Goal: Task Accomplishment & Management: Manage account settings

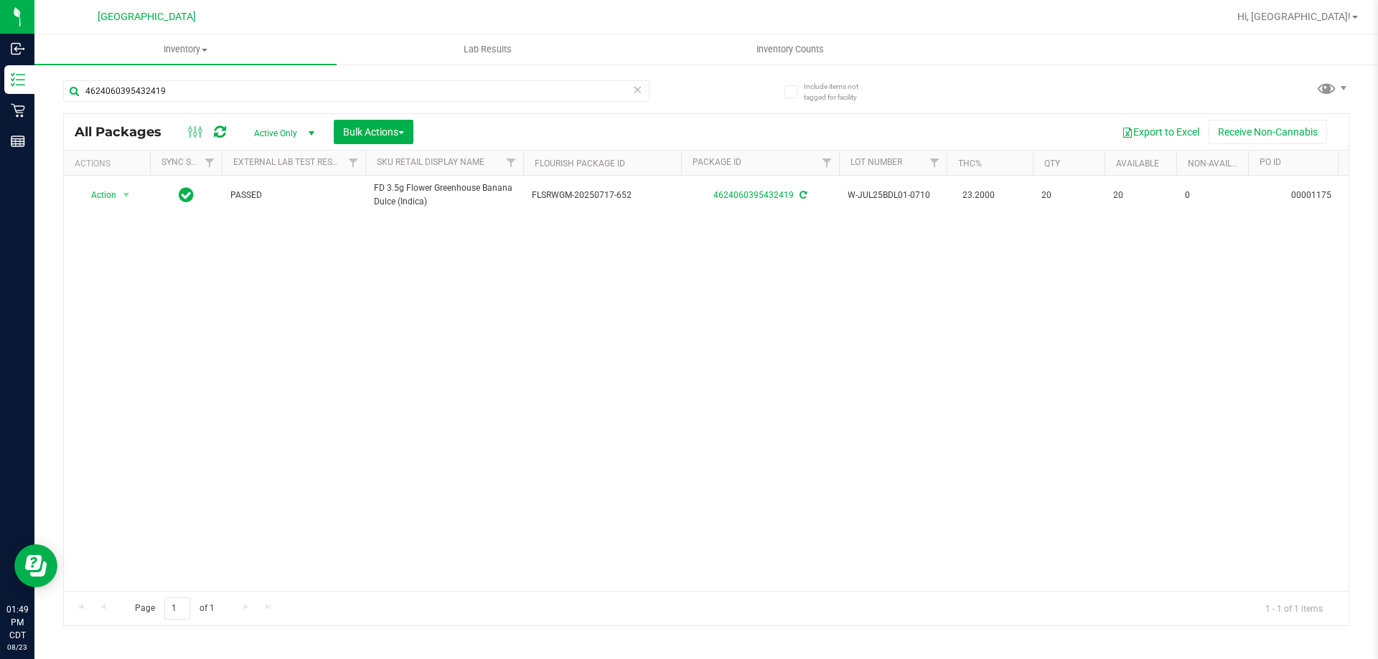
click at [636, 88] on icon at bounding box center [637, 88] width 10 height 17
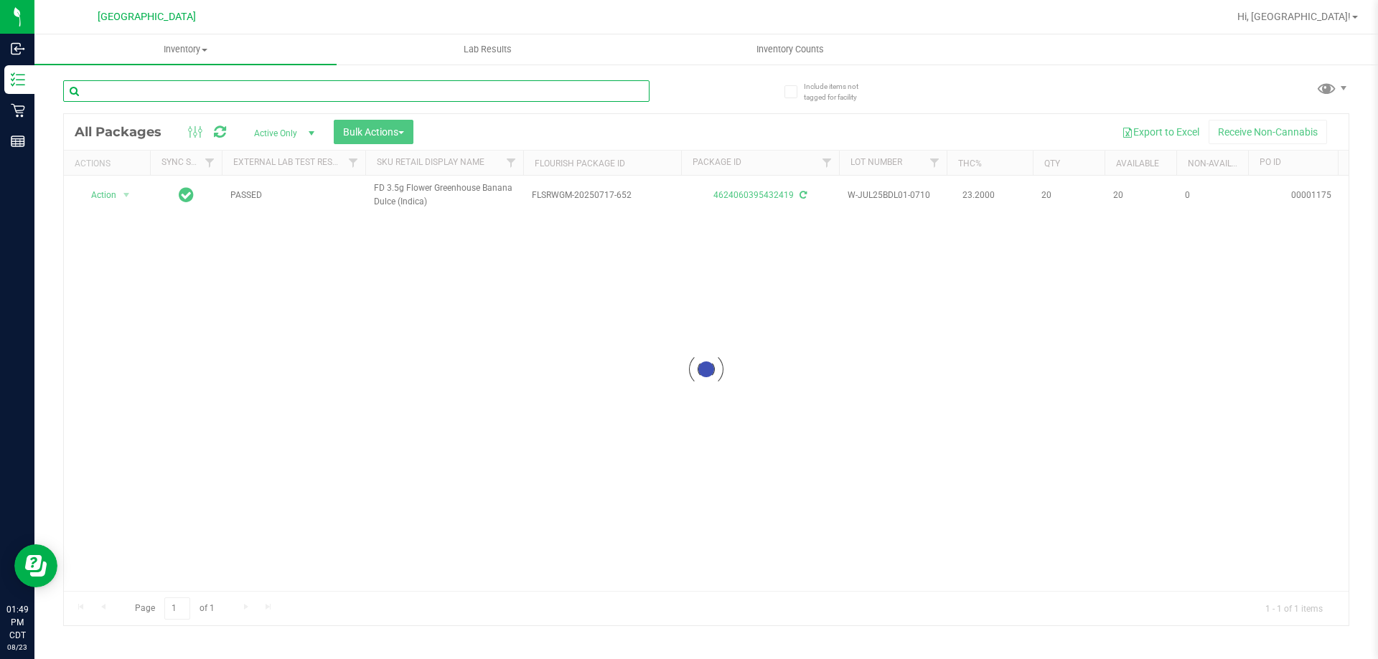
click at [598, 93] on input "text" at bounding box center [356, 91] width 586 height 22
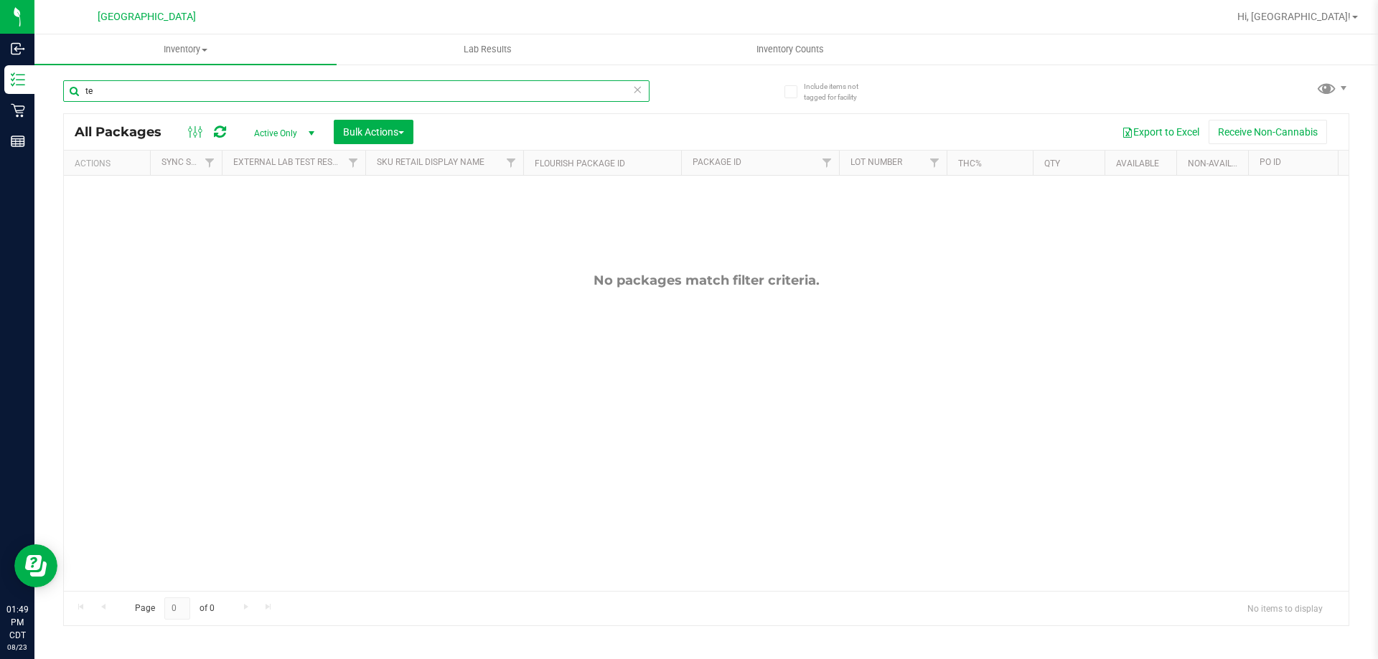
type input "t"
type input "b"
type input "t"
type input "boundless"
click at [278, 136] on span "Active Only" at bounding box center [281, 133] width 79 height 20
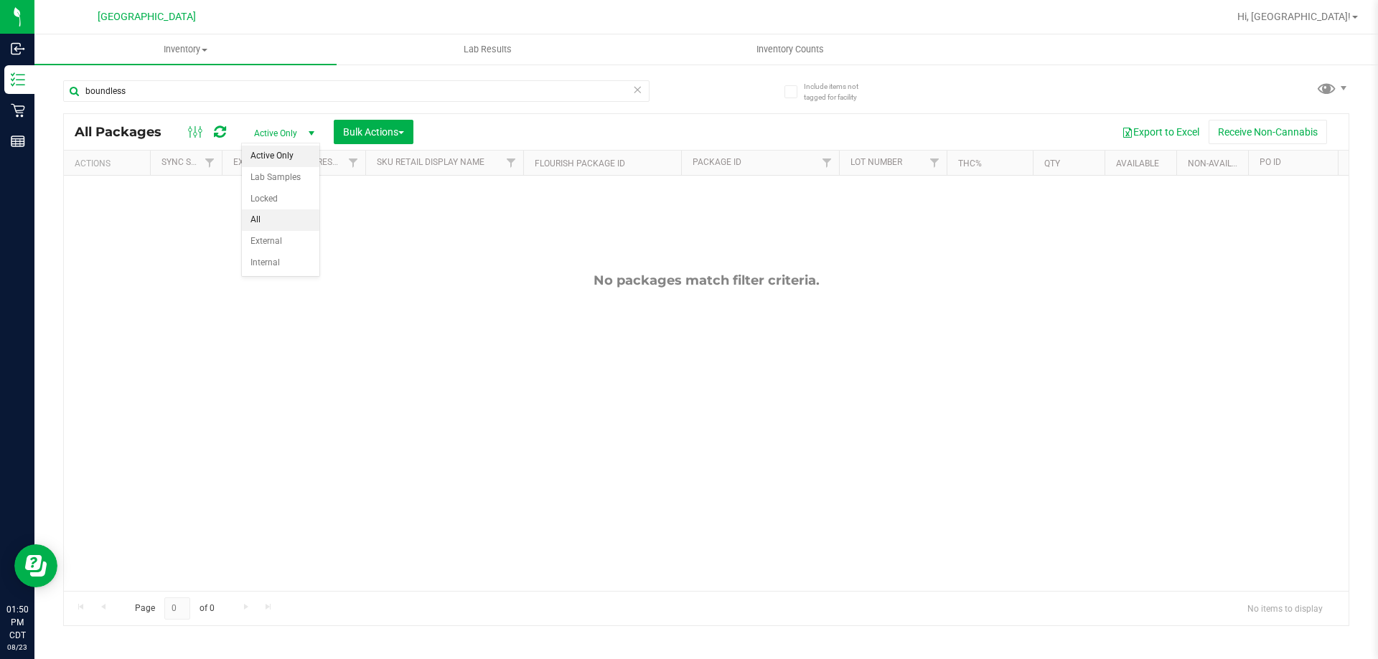
click at [277, 222] on li "All" at bounding box center [280, 220] width 77 height 22
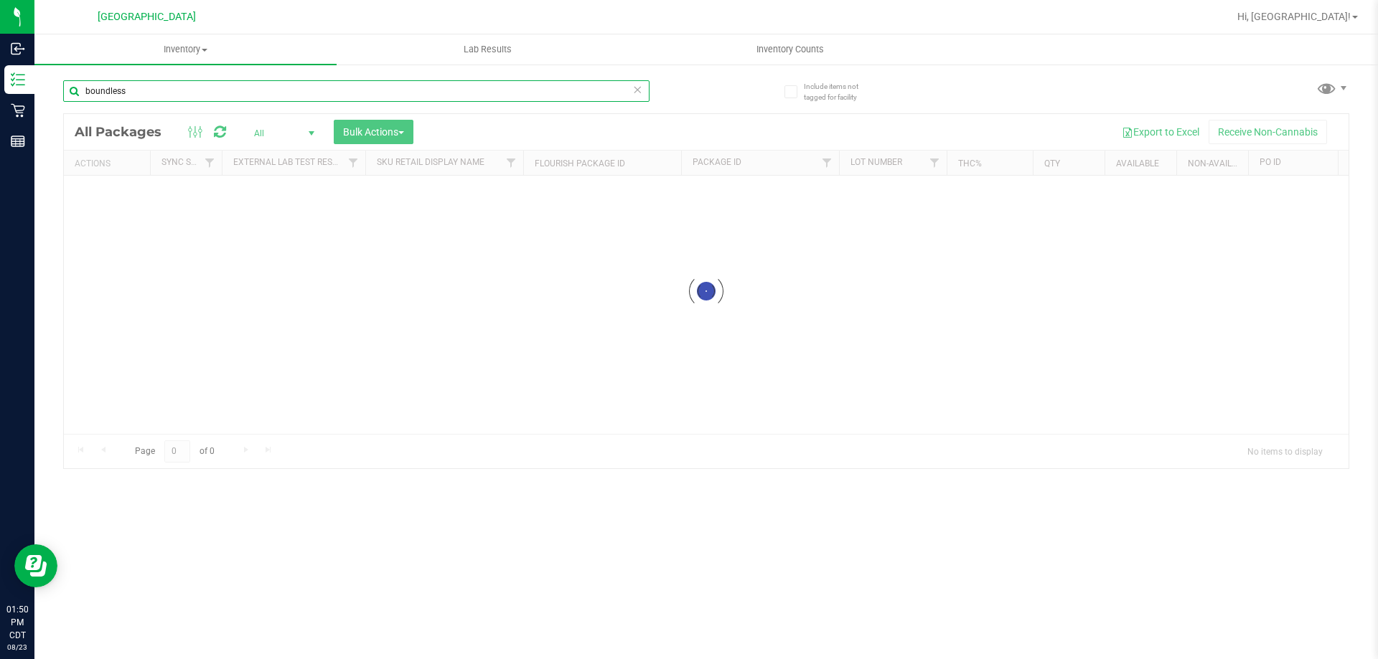
drag, startPoint x: 270, startPoint y: 91, endPoint x: 242, endPoint y: 90, distance: 28.7
click at [242, 90] on input "boundless" at bounding box center [356, 91] width 586 height 22
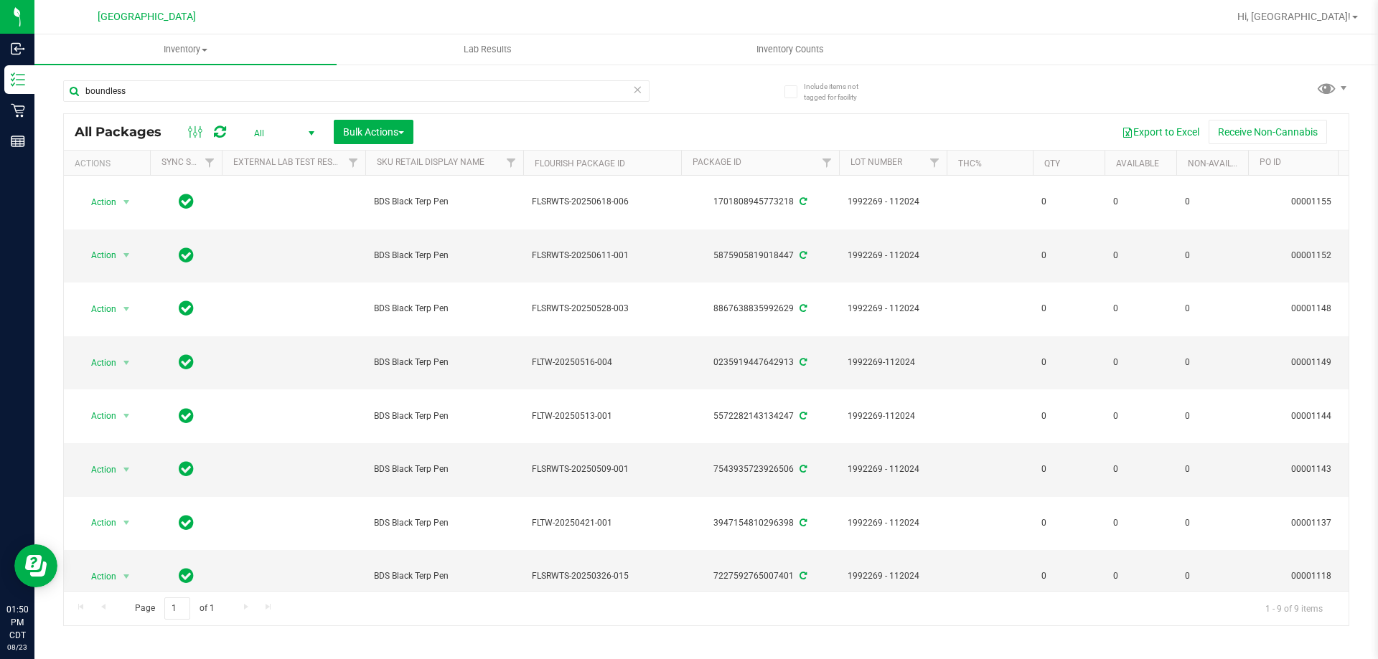
click at [289, 132] on span "All" at bounding box center [281, 133] width 79 height 20
click at [283, 153] on li "Active Only" at bounding box center [280, 157] width 77 height 22
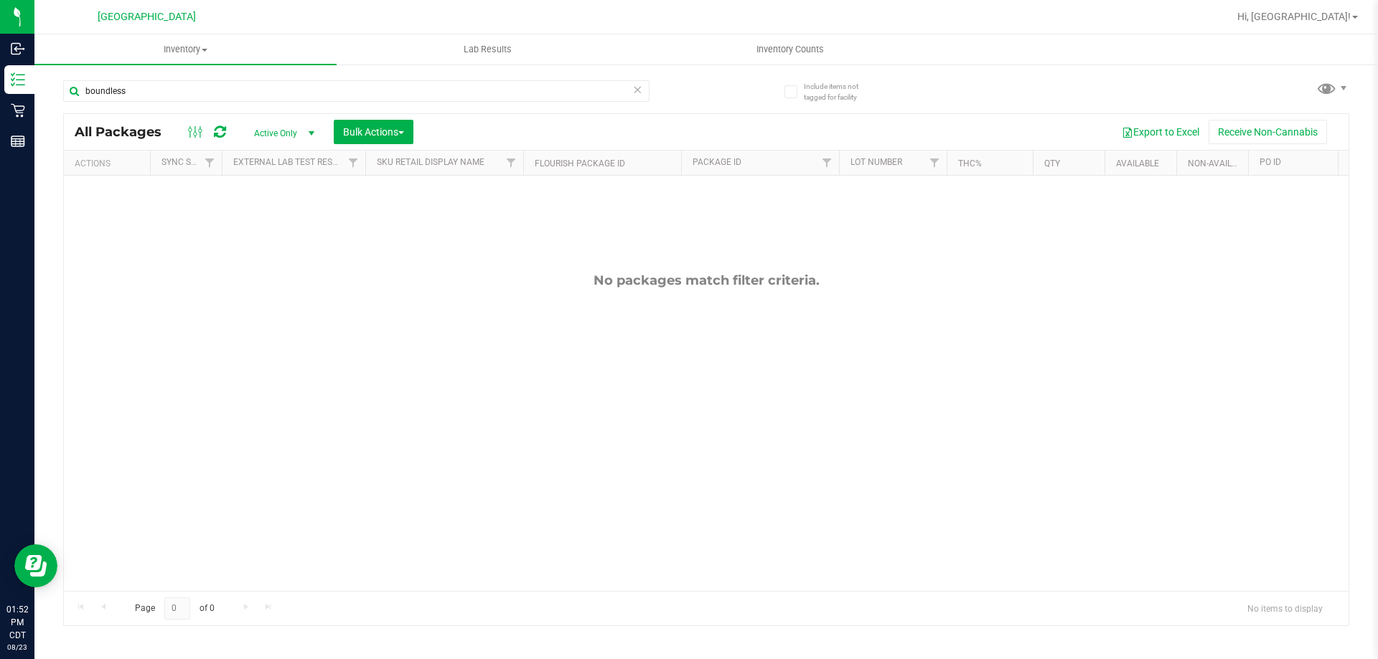
click at [640, 89] on icon at bounding box center [637, 88] width 10 height 17
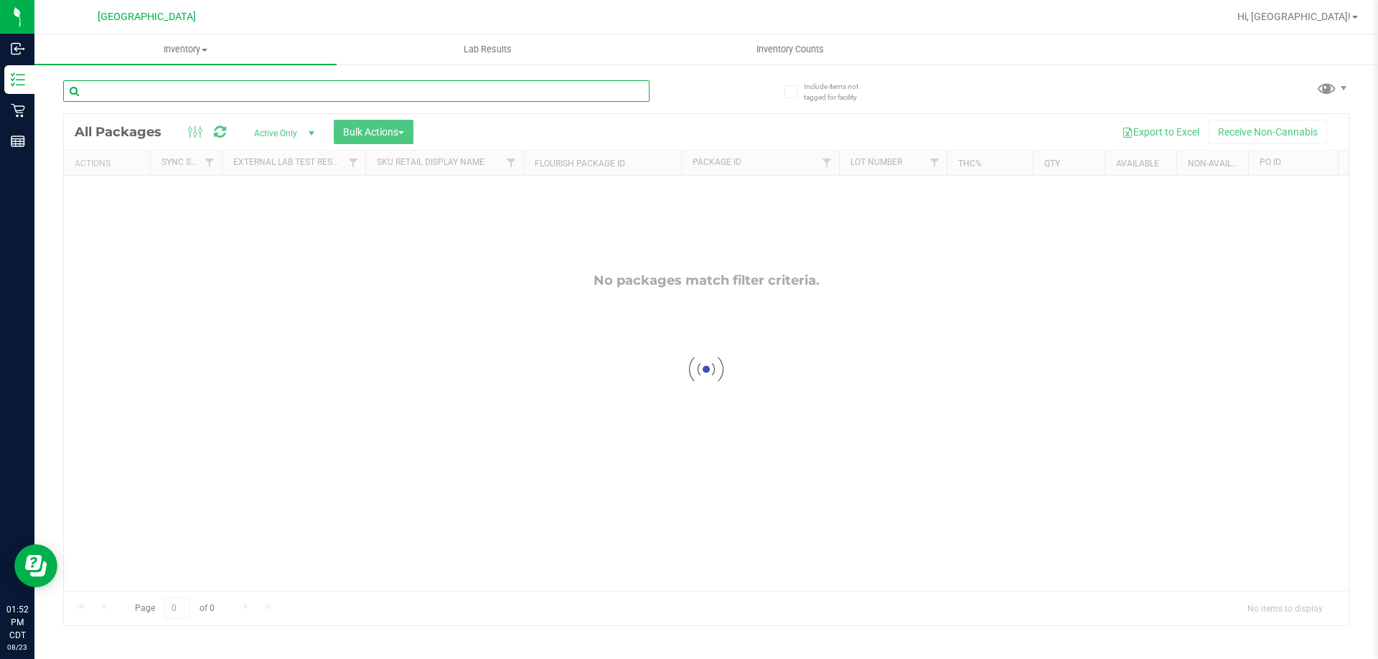
click at [623, 93] on input "text" at bounding box center [356, 91] width 586 height 22
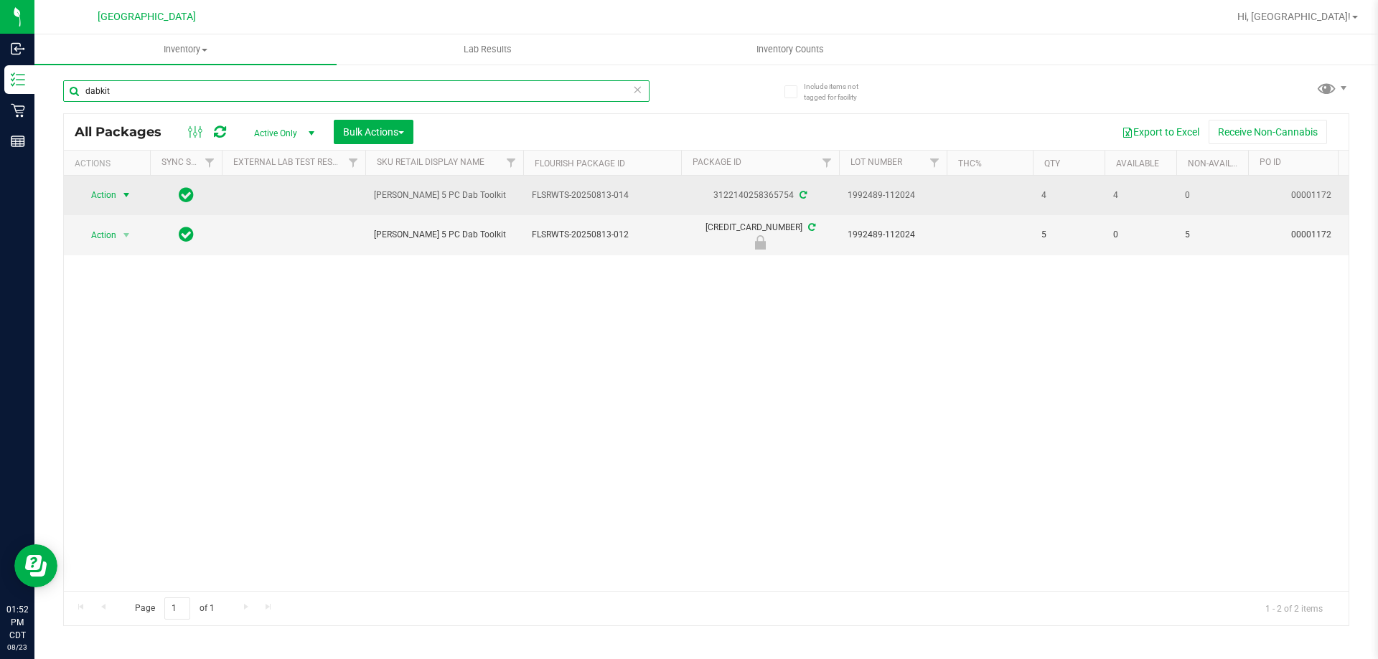
type input "dabkit"
click at [101, 204] on span "Action" at bounding box center [97, 195] width 39 height 20
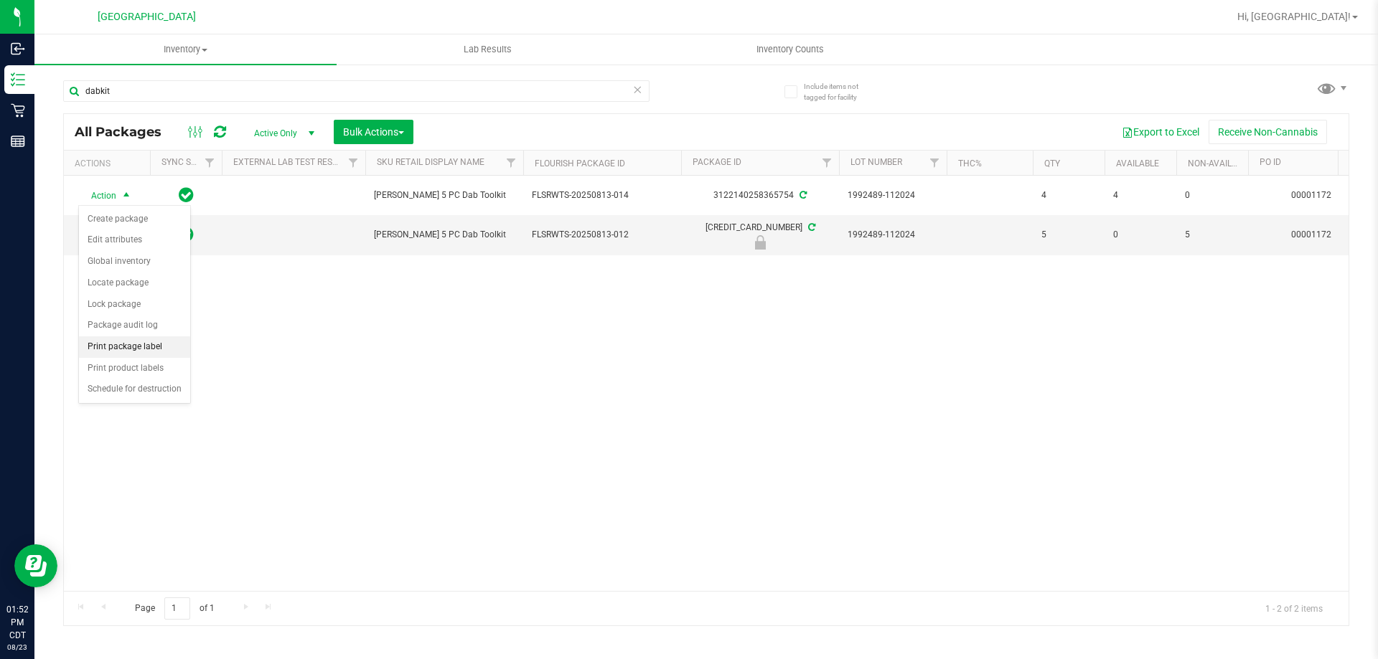
click at [154, 347] on li "Print package label" at bounding box center [134, 347] width 111 height 22
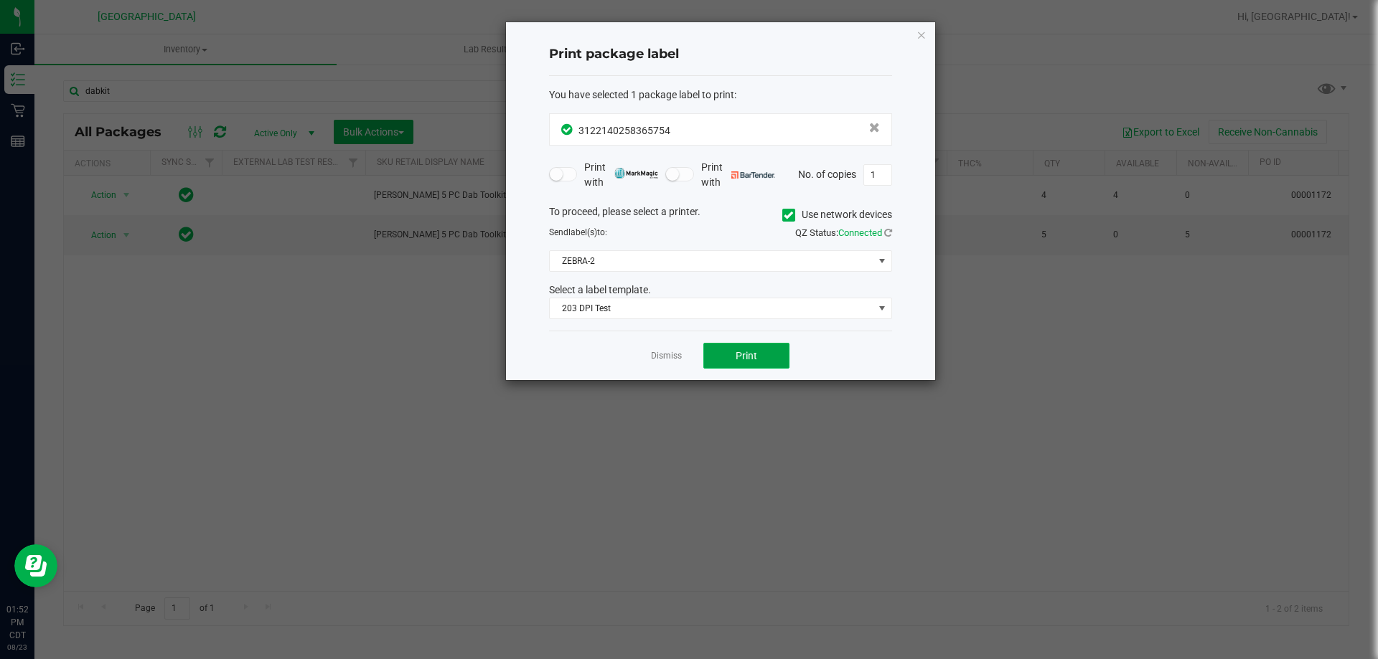
click at [739, 359] on span "Print" at bounding box center [746, 355] width 22 height 11
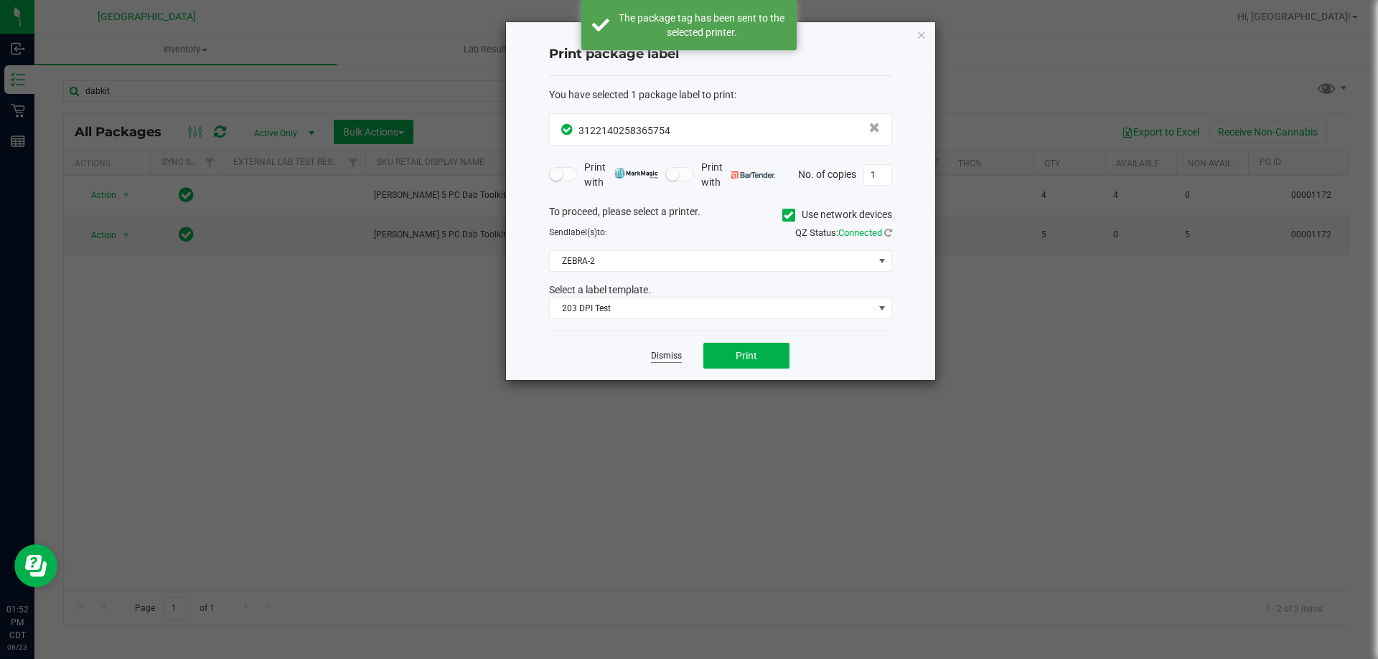
click at [665, 354] on link "Dismiss" at bounding box center [666, 356] width 31 height 12
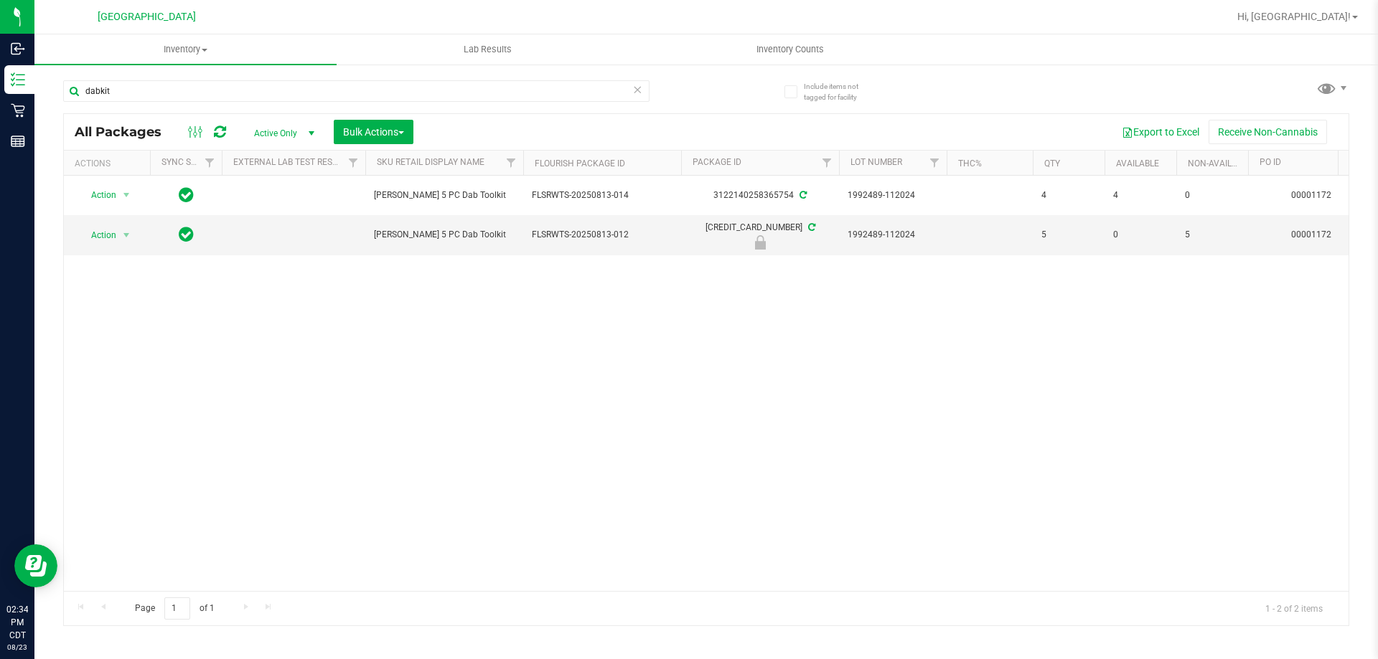
click at [639, 93] on icon at bounding box center [637, 88] width 10 height 17
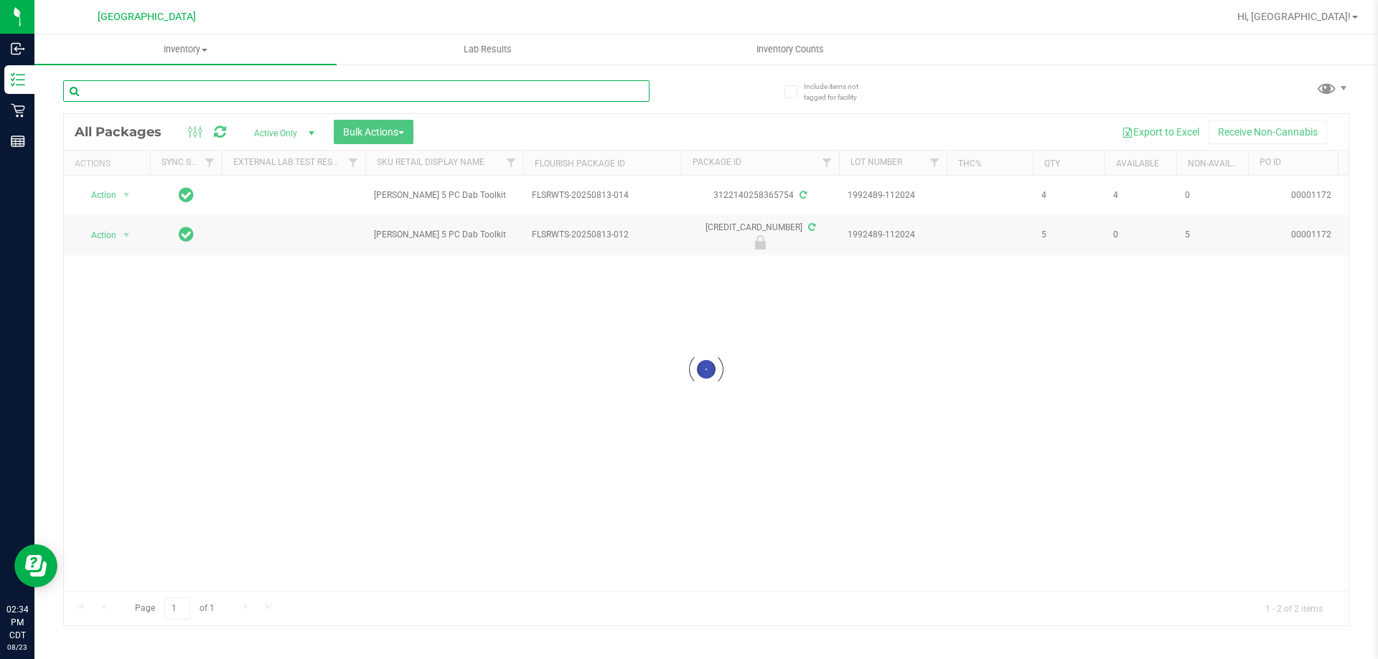
click at [611, 90] on input "text" at bounding box center [356, 91] width 586 height 22
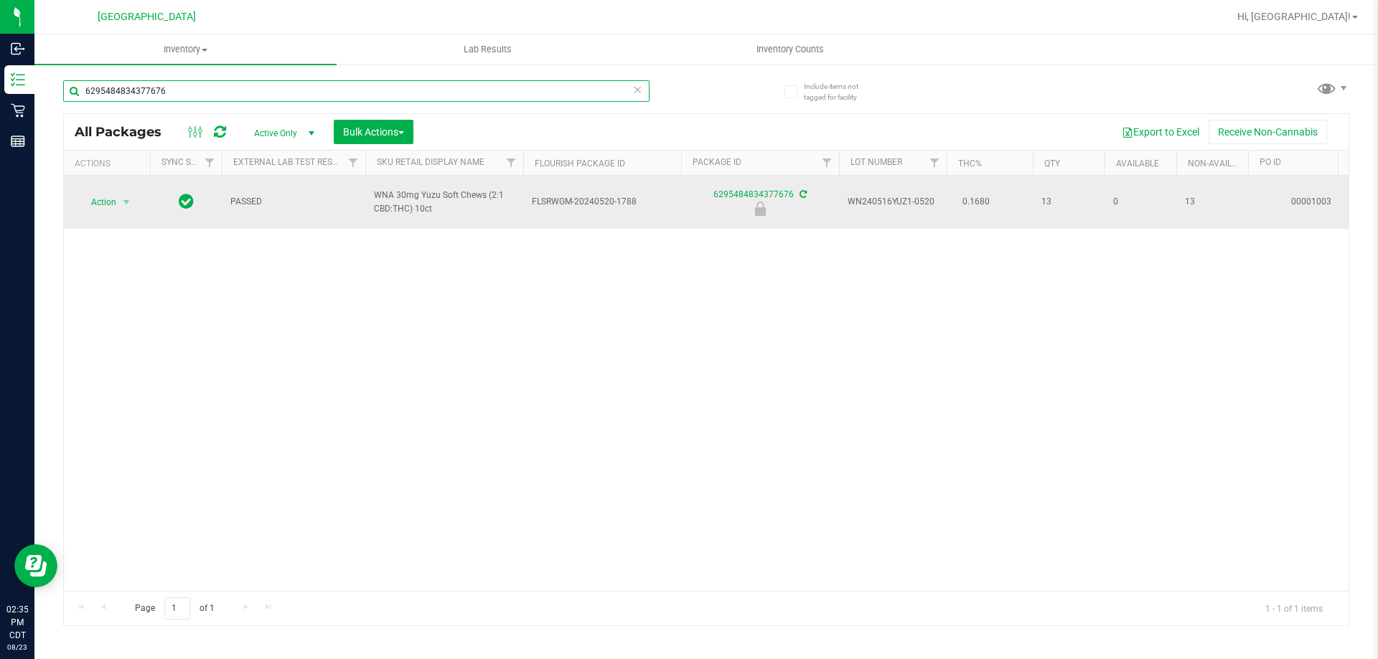
type input "6295484834377676"
click at [99, 207] on td "Action Action Edit attributes Global inventory Locate package Package audit log…" at bounding box center [107, 202] width 86 height 53
click at [105, 192] on span "Action" at bounding box center [97, 202] width 39 height 20
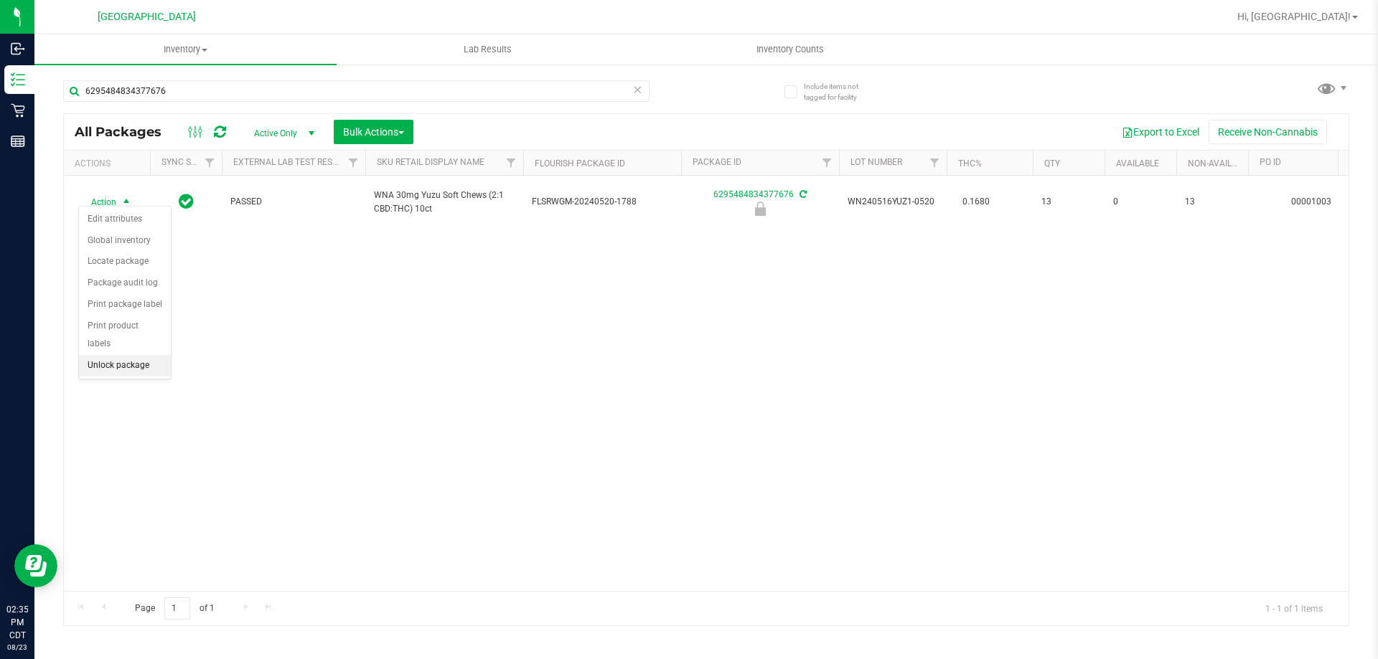
click at [135, 355] on li "Unlock package" at bounding box center [125, 366] width 92 height 22
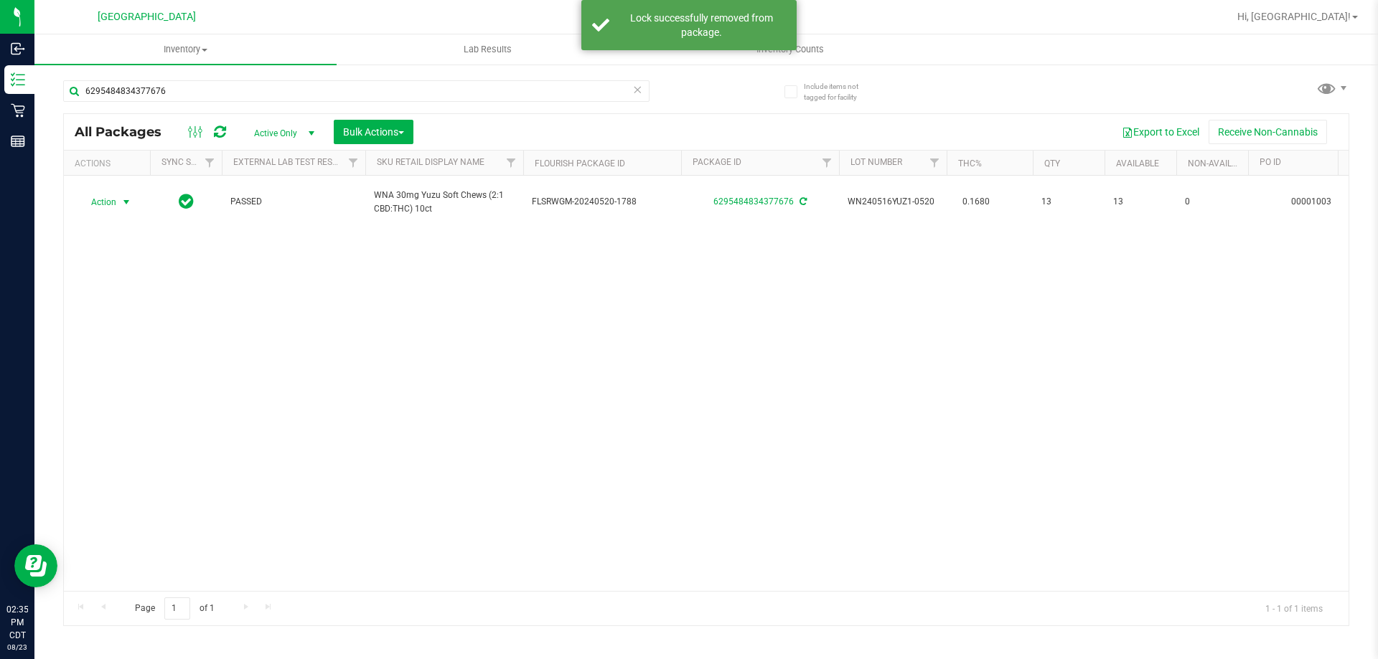
click at [108, 192] on span "Action" at bounding box center [97, 202] width 39 height 20
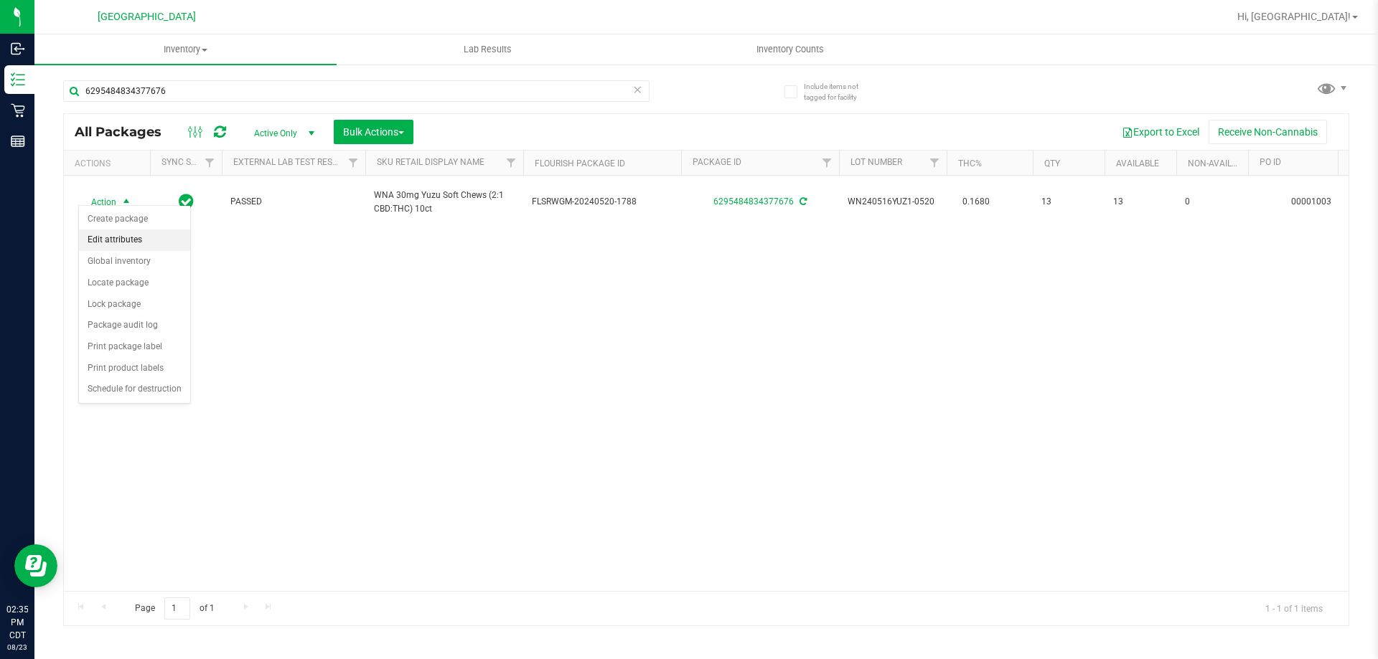
click at [126, 245] on li "Edit attributes" at bounding box center [134, 241] width 111 height 22
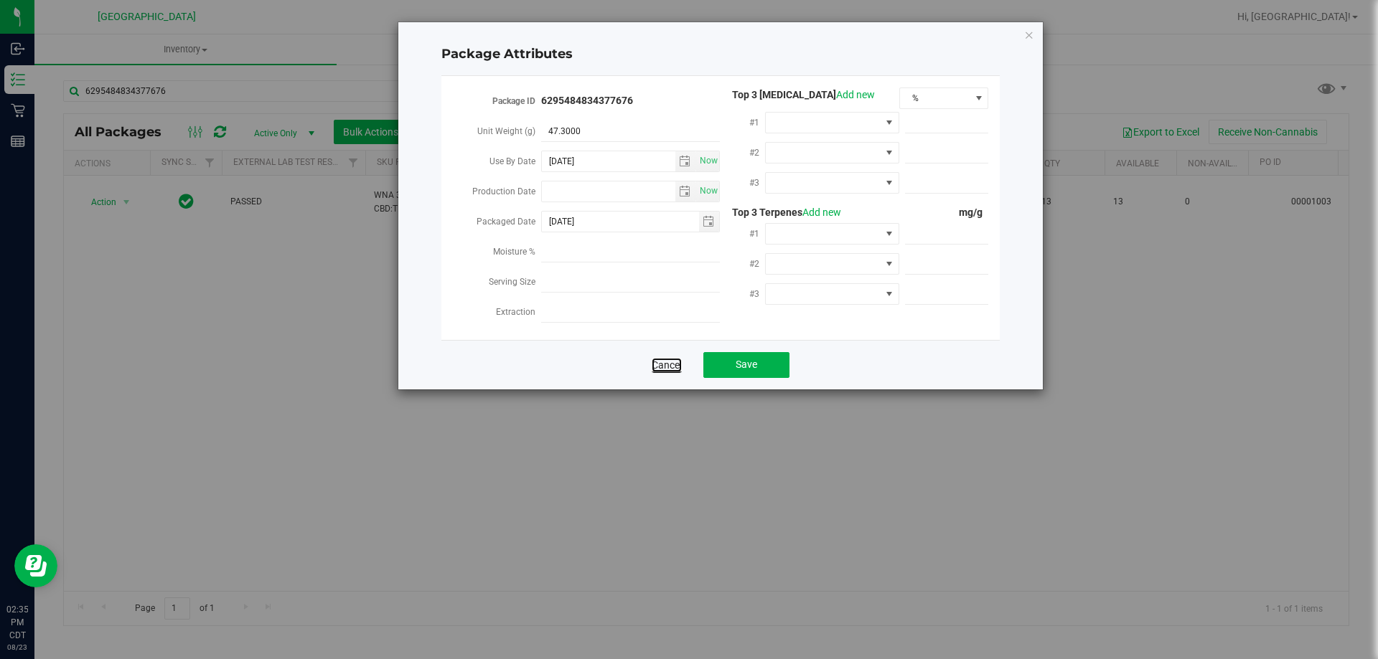
click at [667, 359] on link "Cancel" at bounding box center [666, 365] width 30 height 14
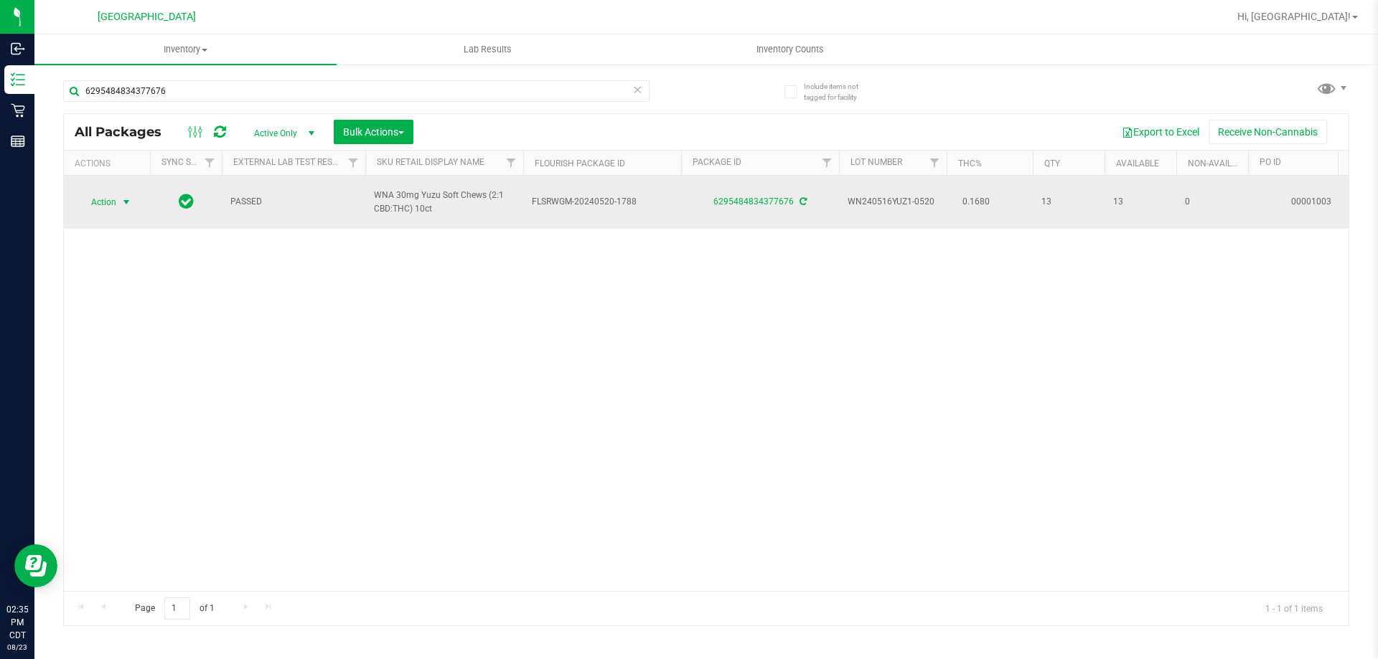
click at [110, 197] on span "Action" at bounding box center [97, 202] width 39 height 20
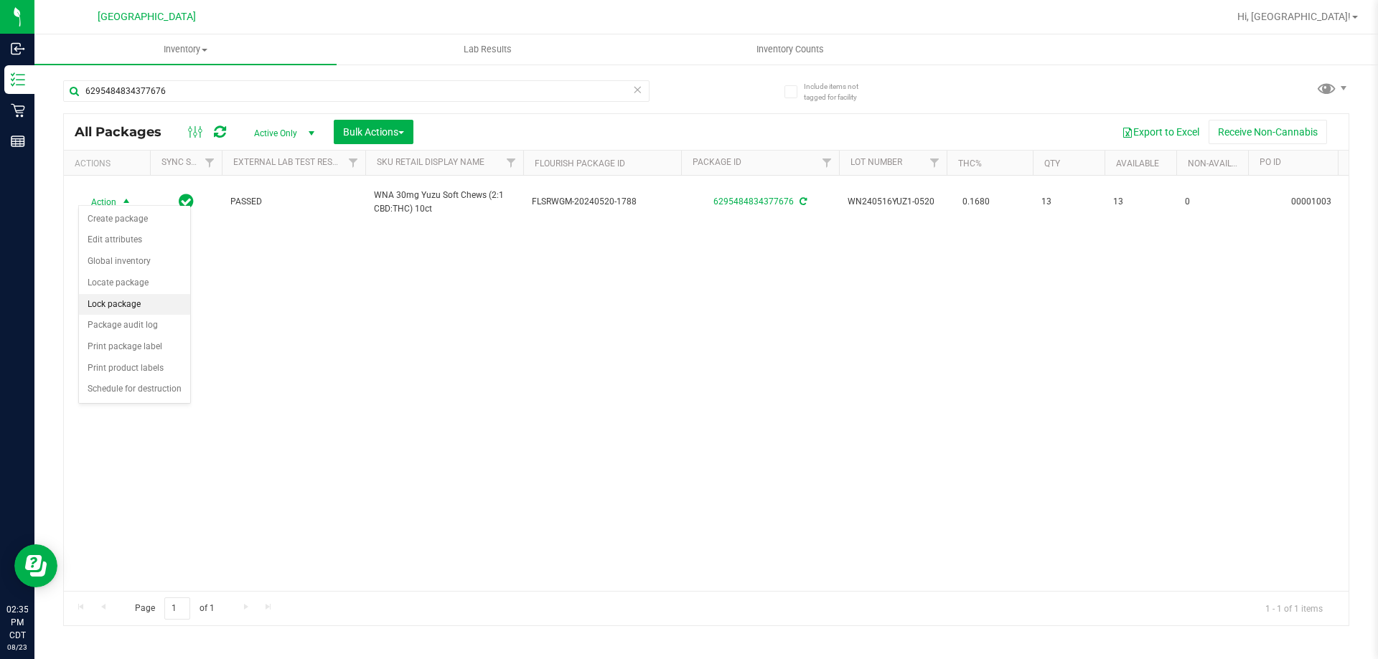
click at [138, 311] on li "Lock package" at bounding box center [134, 305] width 111 height 22
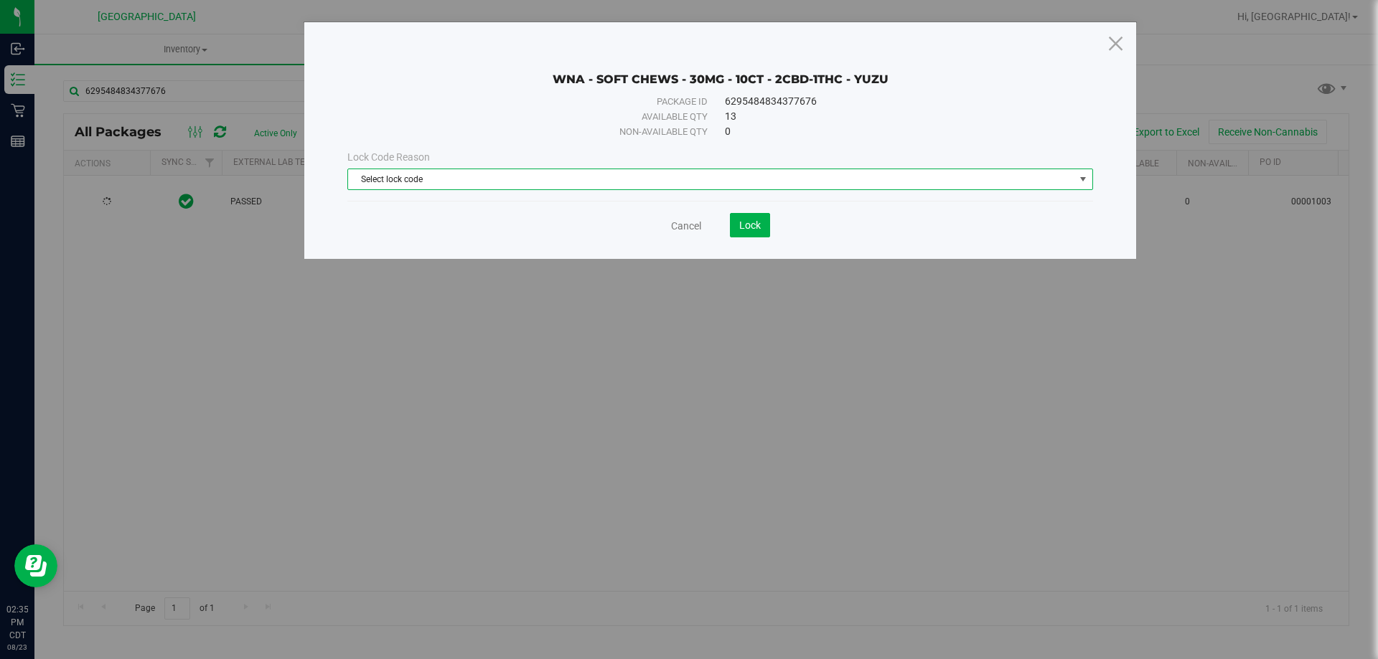
click at [776, 177] on span "Select lock code" at bounding box center [711, 179] width 726 height 20
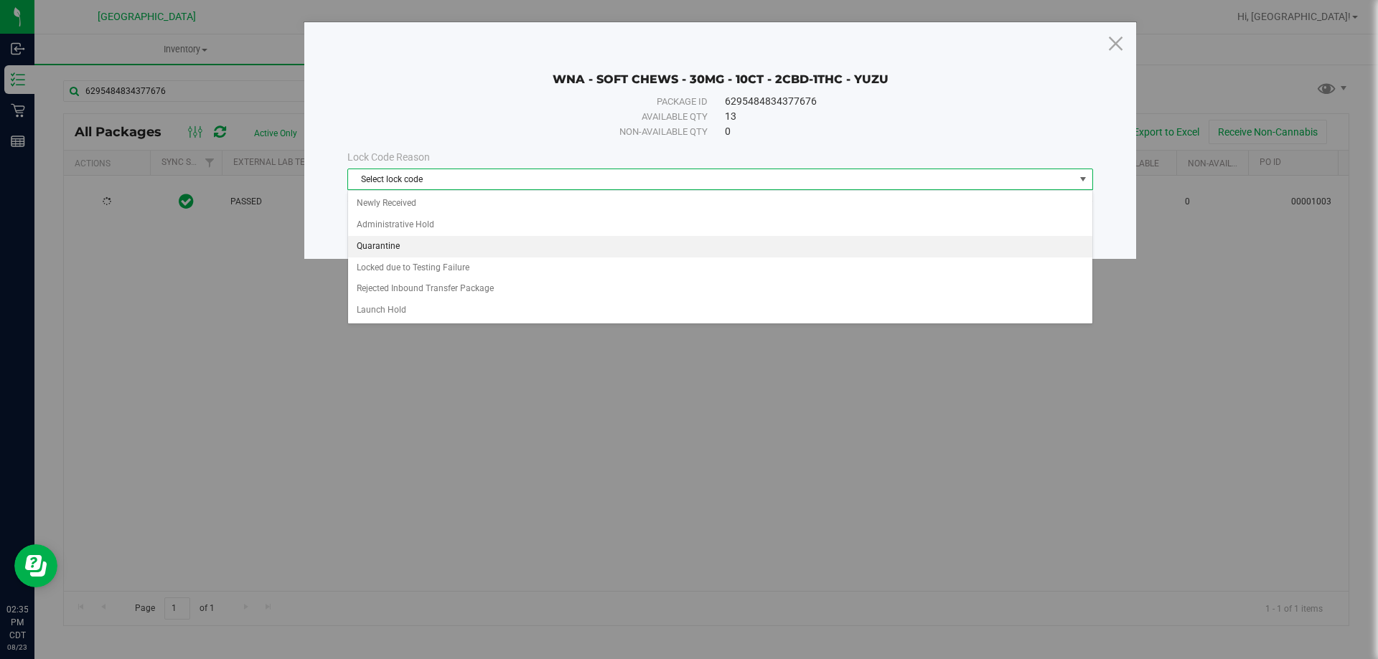
click at [568, 247] on li "Quarantine" at bounding box center [720, 247] width 744 height 22
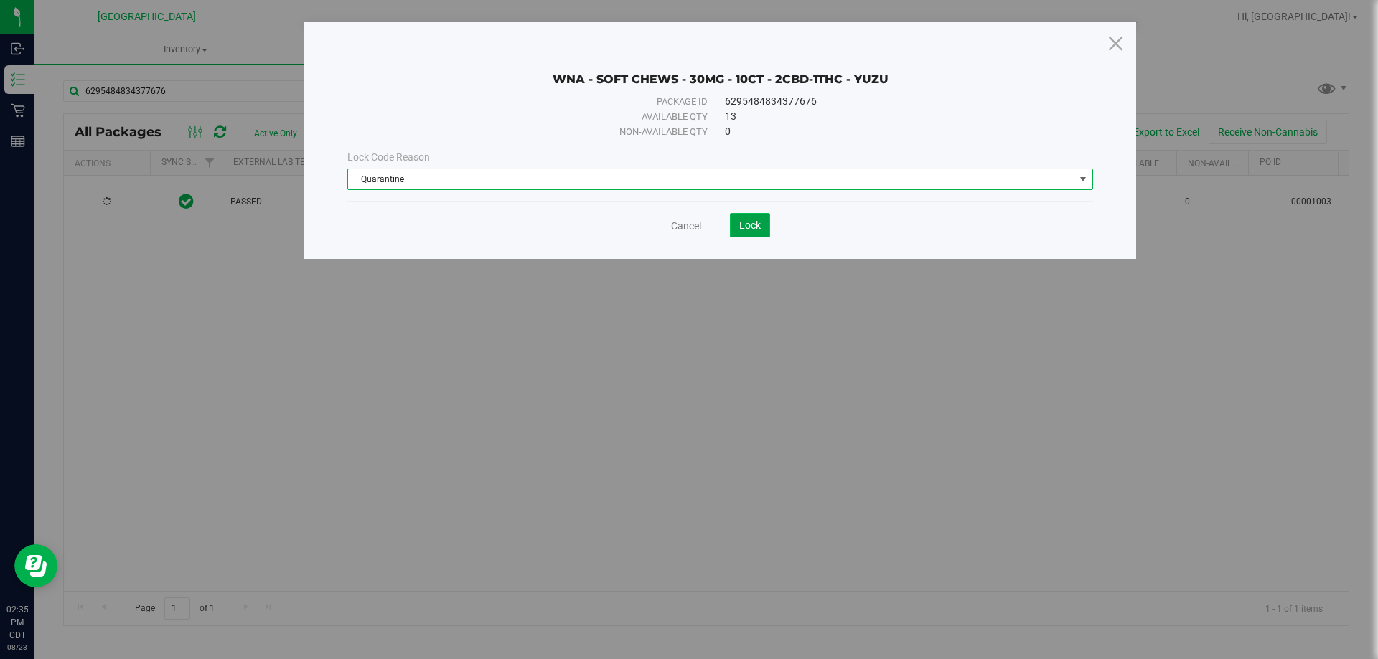
click at [756, 232] on button "Lock" at bounding box center [750, 225] width 40 height 24
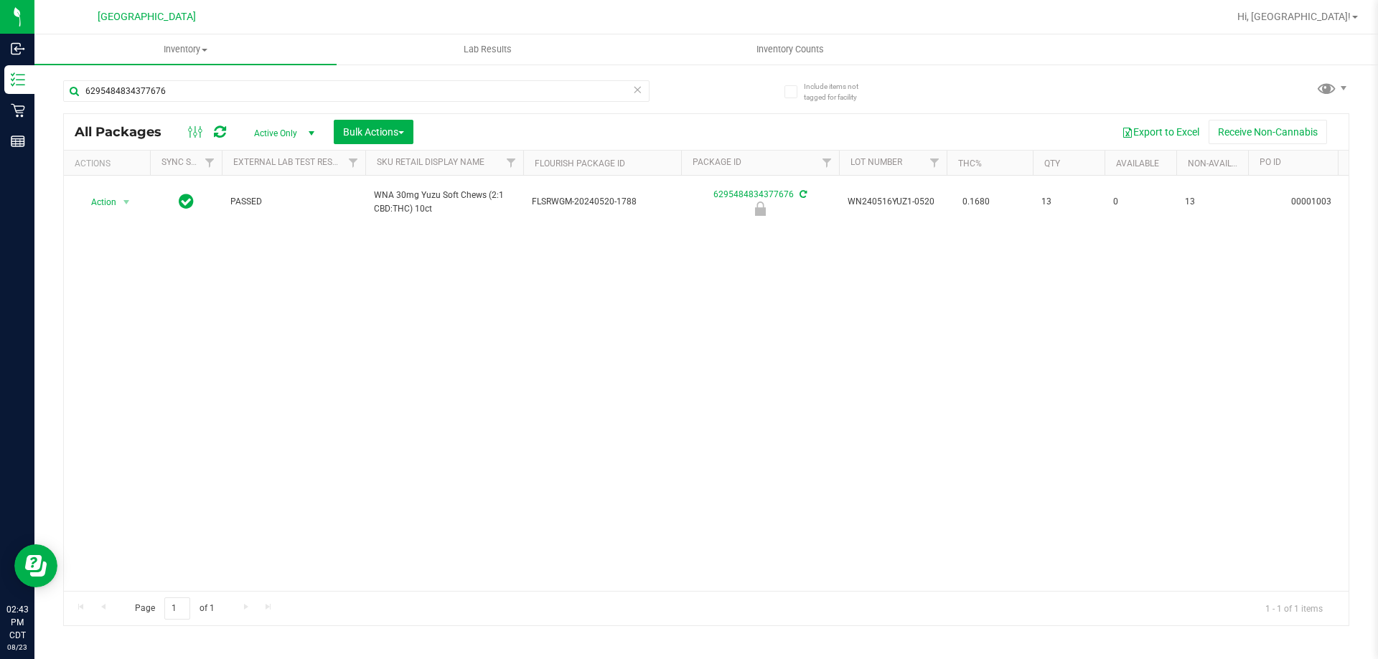
click at [639, 90] on icon at bounding box center [637, 88] width 10 height 17
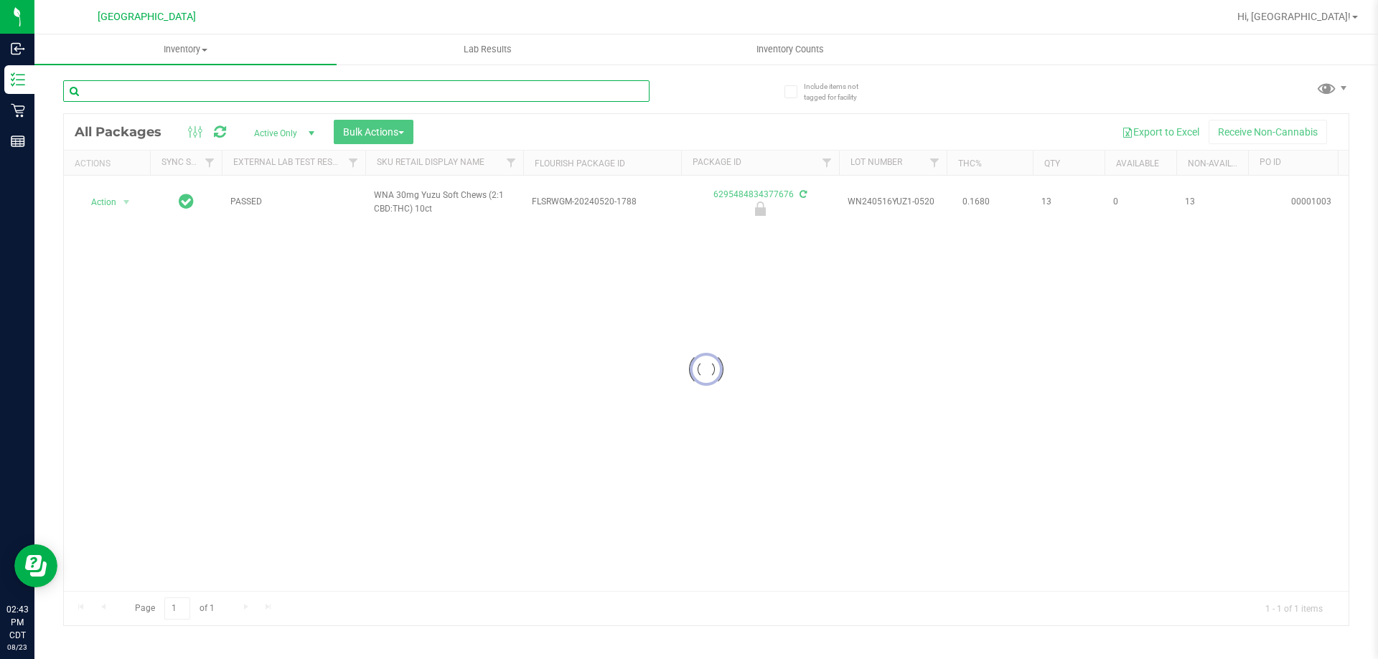
click at [621, 90] on input "text" at bounding box center [356, 91] width 586 height 22
type input "7384370960062351"
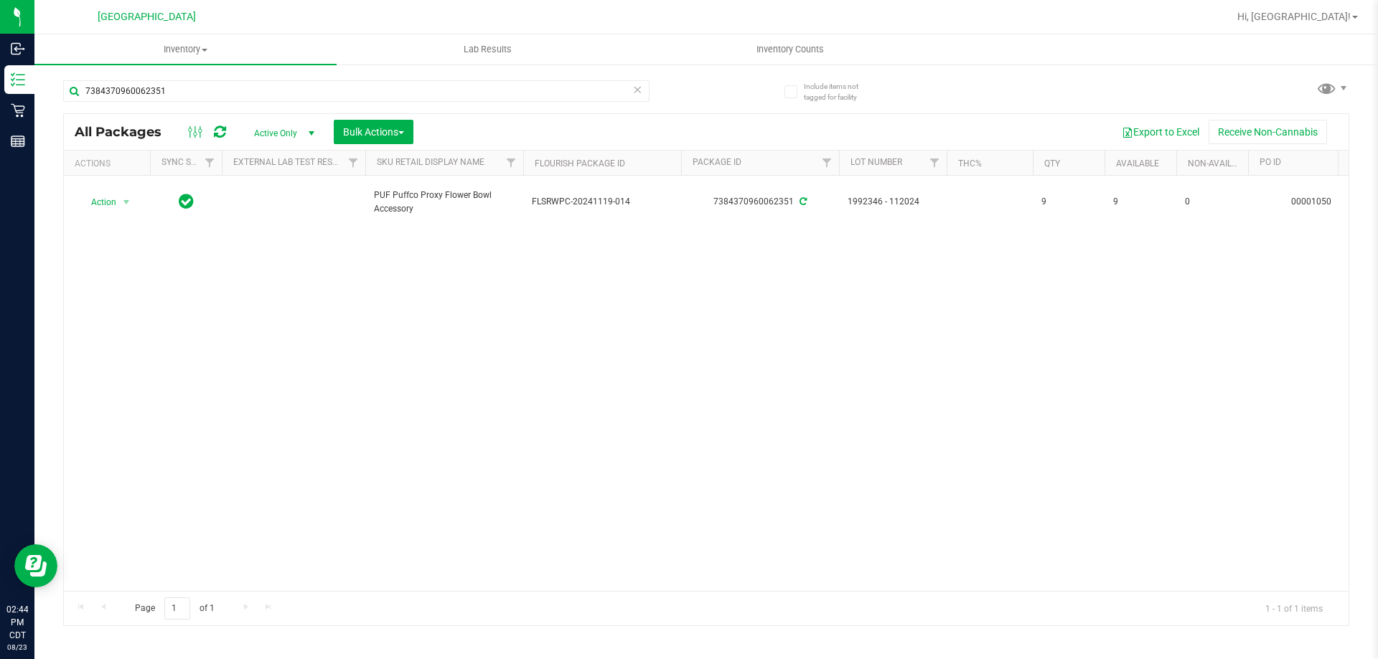
click at [636, 95] on icon at bounding box center [637, 88] width 10 height 17
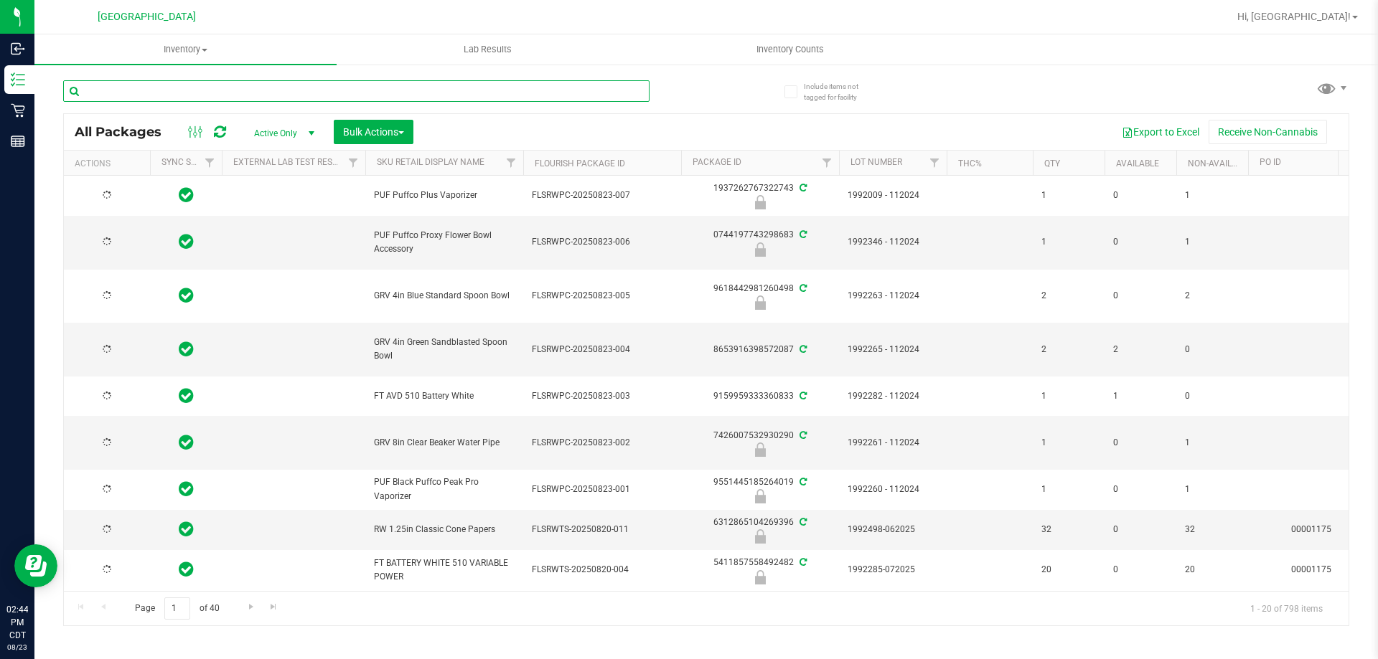
drag, startPoint x: 628, startPoint y: 95, endPoint x: 590, endPoint y: 95, distance: 38.0
click at [627, 95] on input "text" at bounding box center [356, 91] width 586 height 22
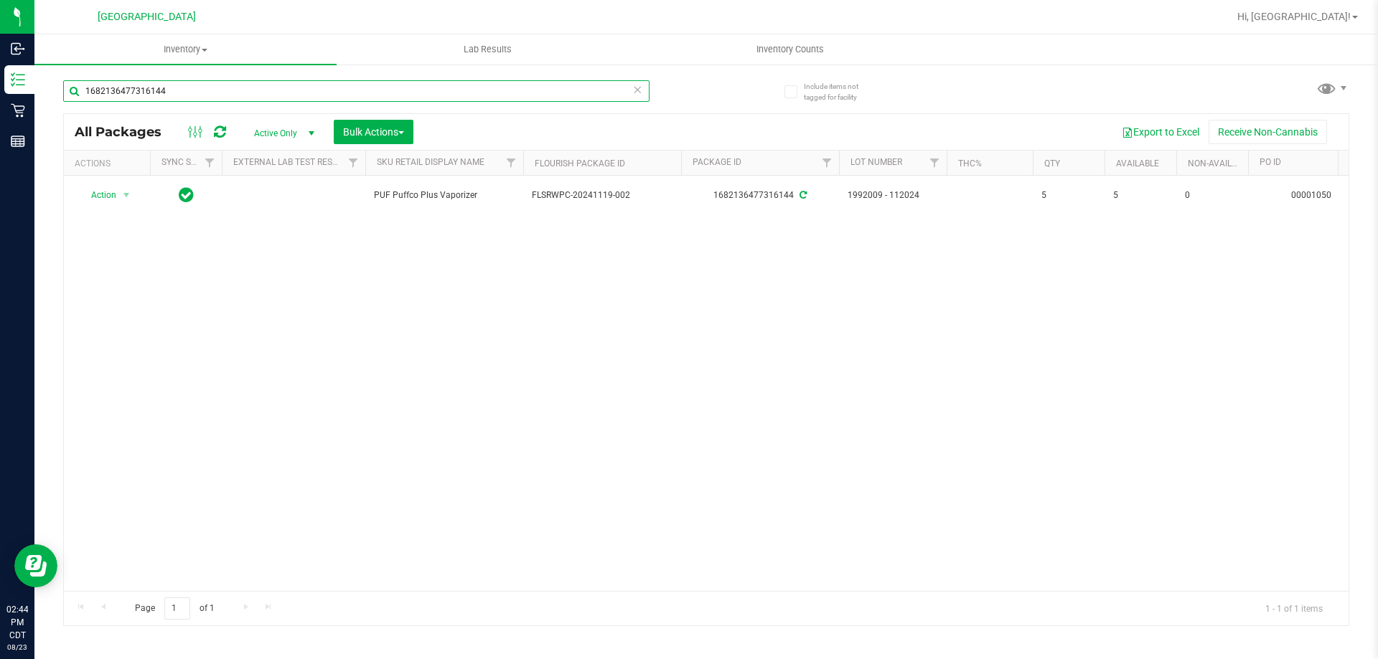
type input "1682136477316144"
click at [632, 98] on span at bounding box center [637, 89] width 10 height 19
click at [615, 93] on input "text" at bounding box center [356, 91] width 586 height 22
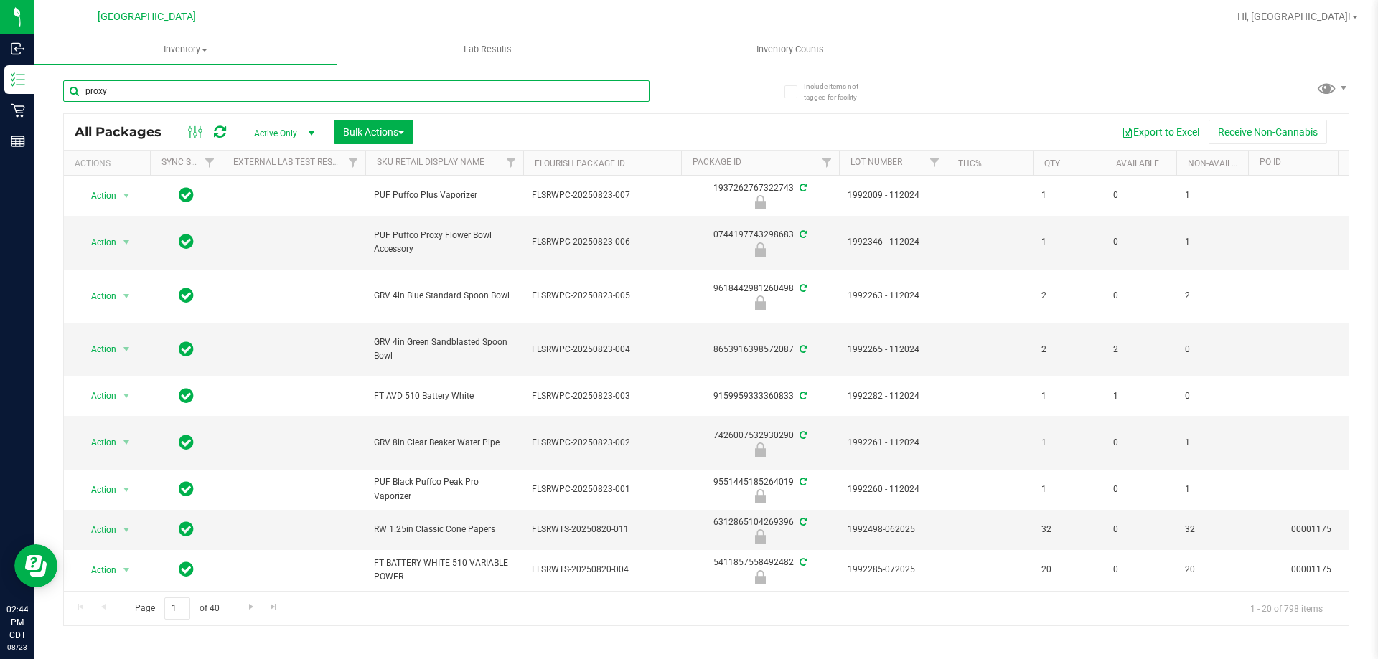
type input "proxy"
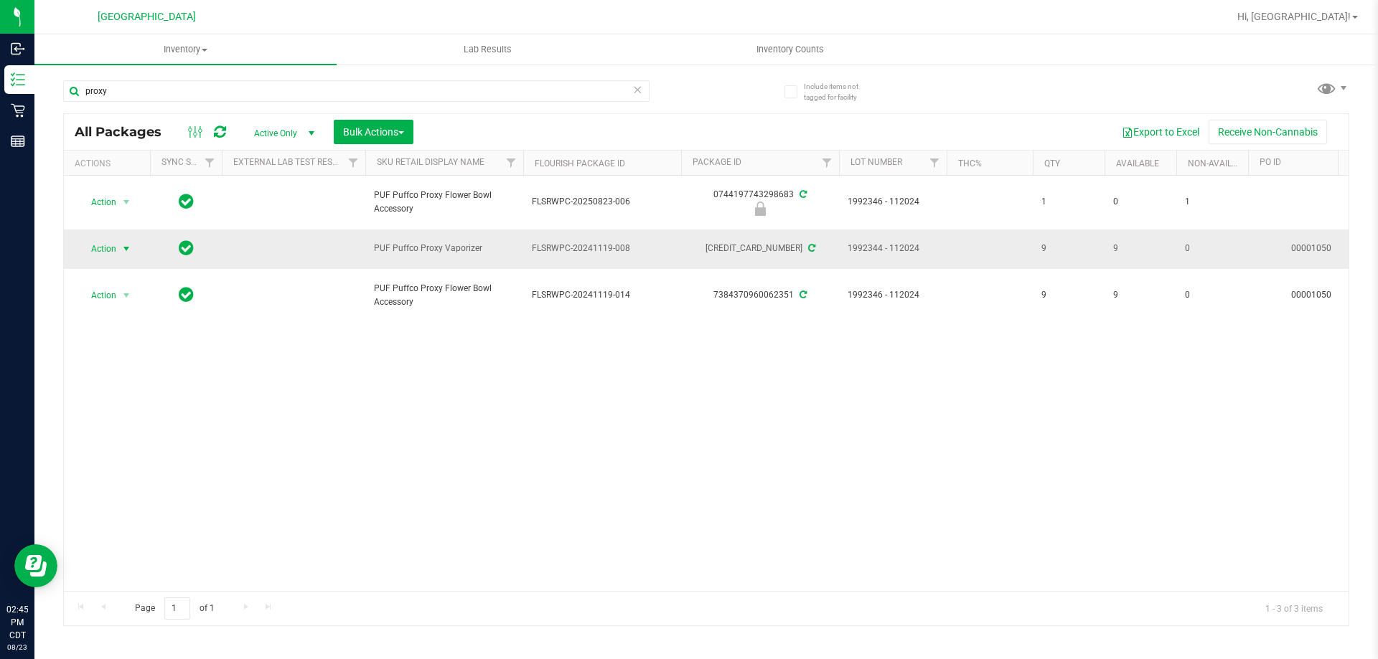
click at [95, 250] on span "Action" at bounding box center [97, 249] width 39 height 20
click at [121, 408] on li "Print package label" at bounding box center [134, 401] width 111 height 22
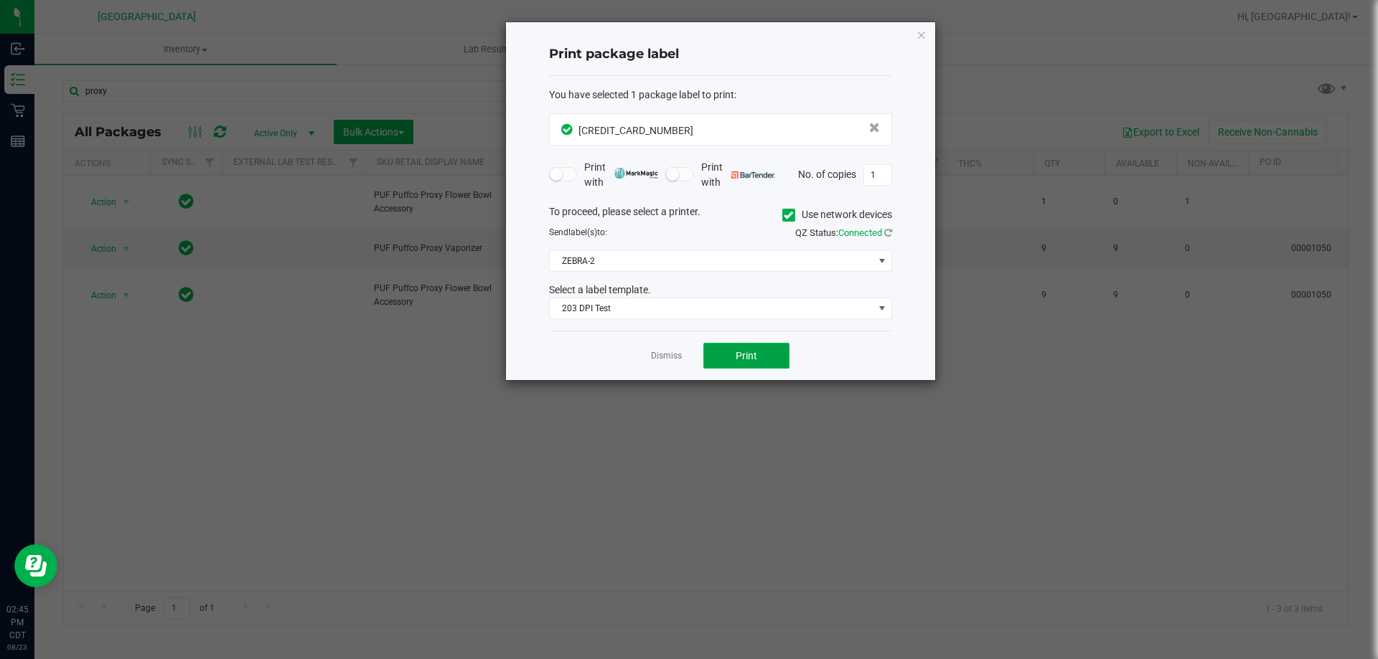
click at [774, 354] on button "Print" at bounding box center [746, 356] width 86 height 26
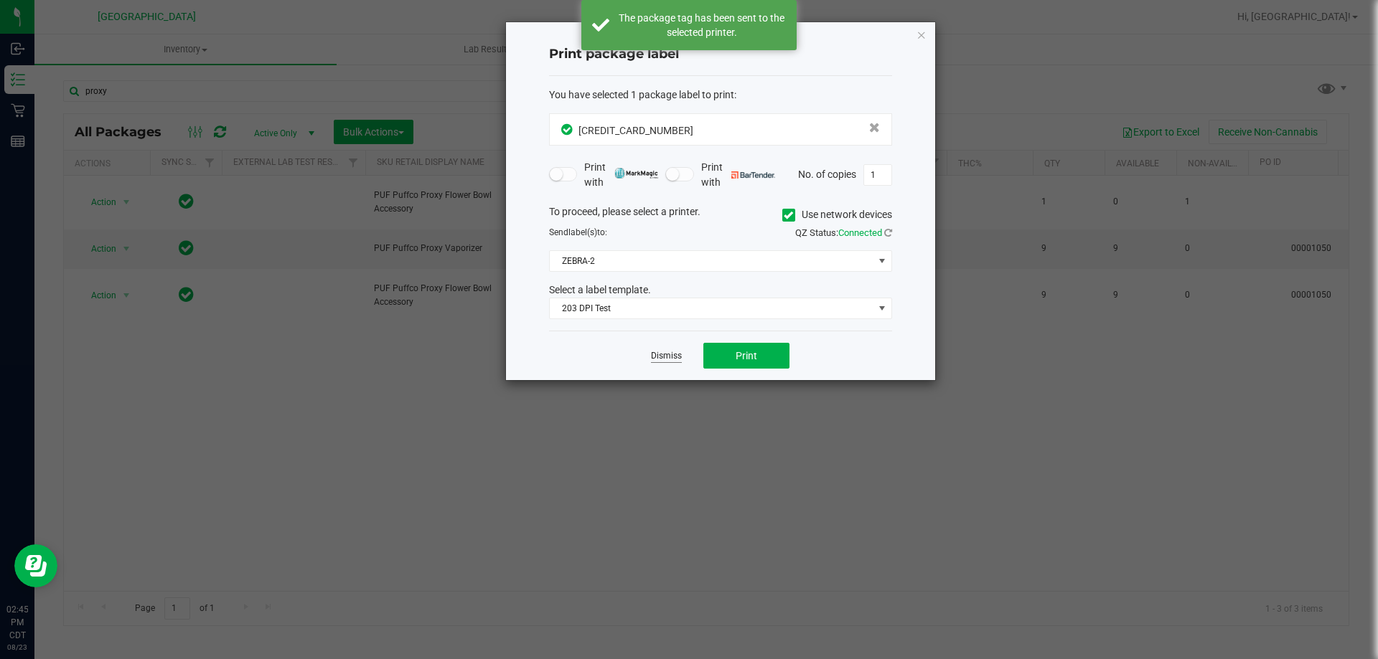
click at [659, 359] on link "Dismiss" at bounding box center [666, 356] width 31 height 12
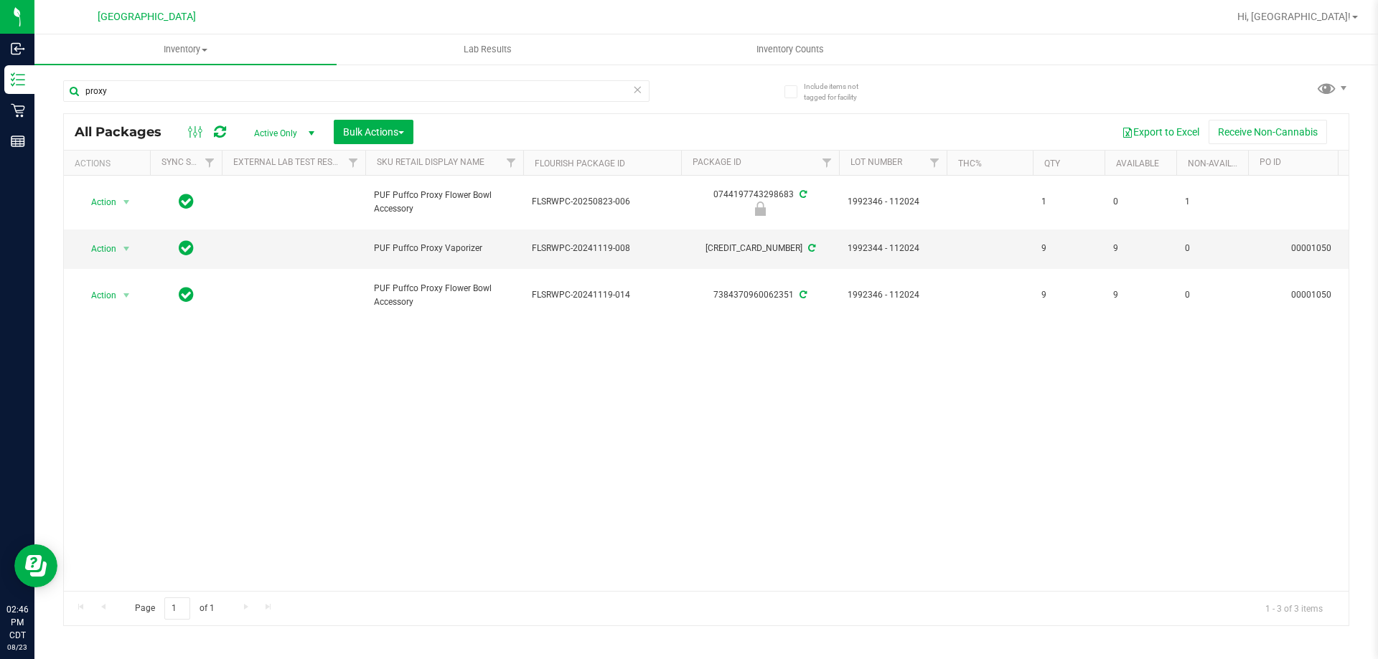
click at [636, 92] on icon at bounding box center [637, 88] width 10 height 17
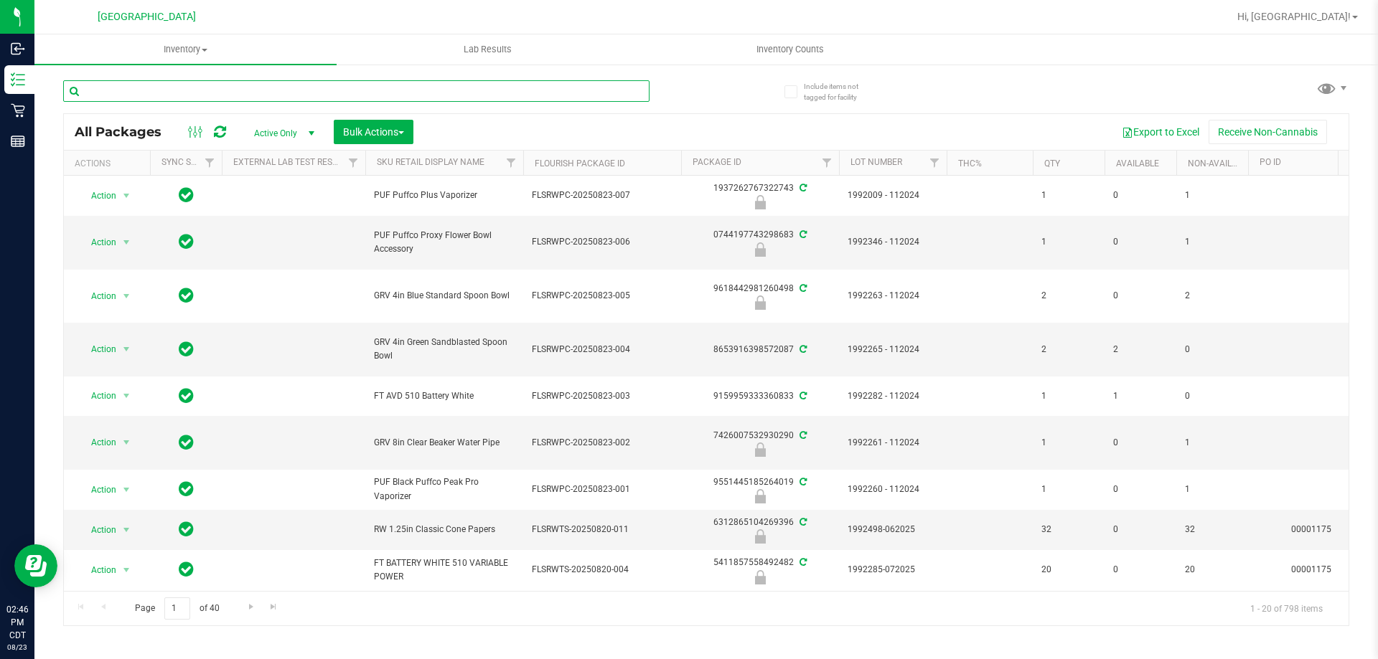
click at [636, 92] on input "text" at bounding box center [356, 91] width 586 height 22
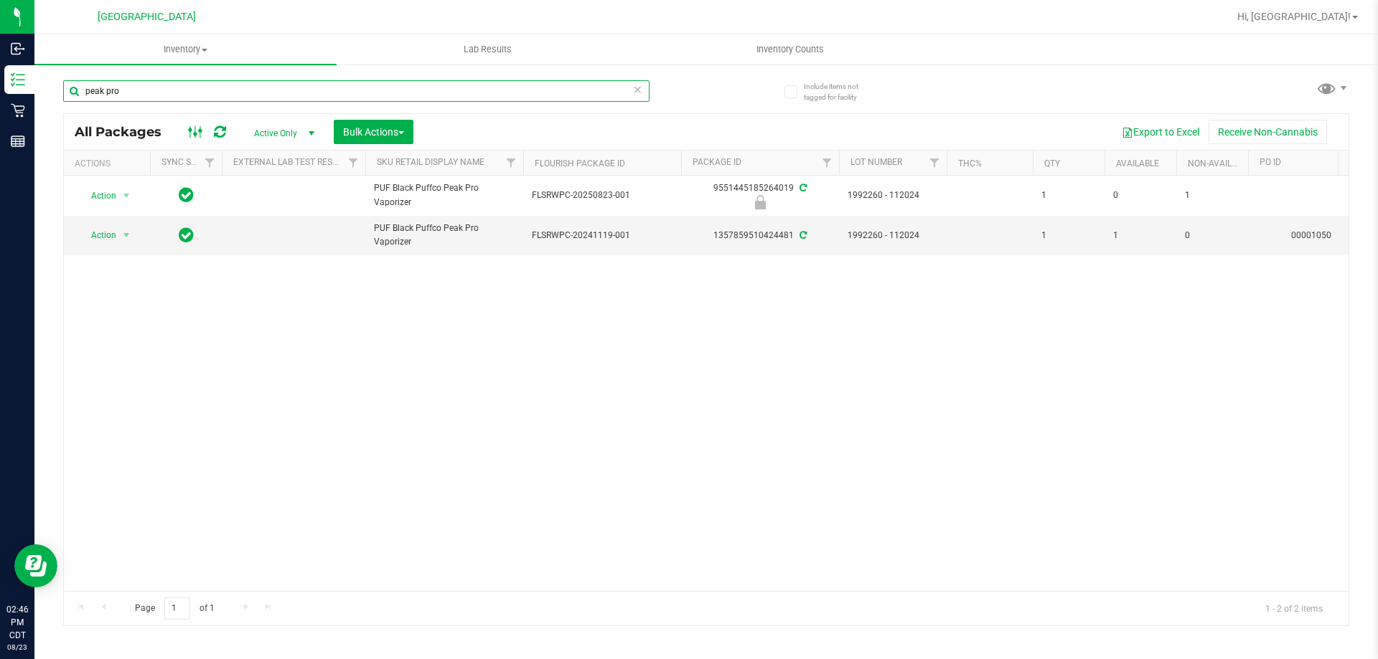
type input "peak pro"
click at [196, 129] on icon at bounding box center [196, 131] width 16 height 17
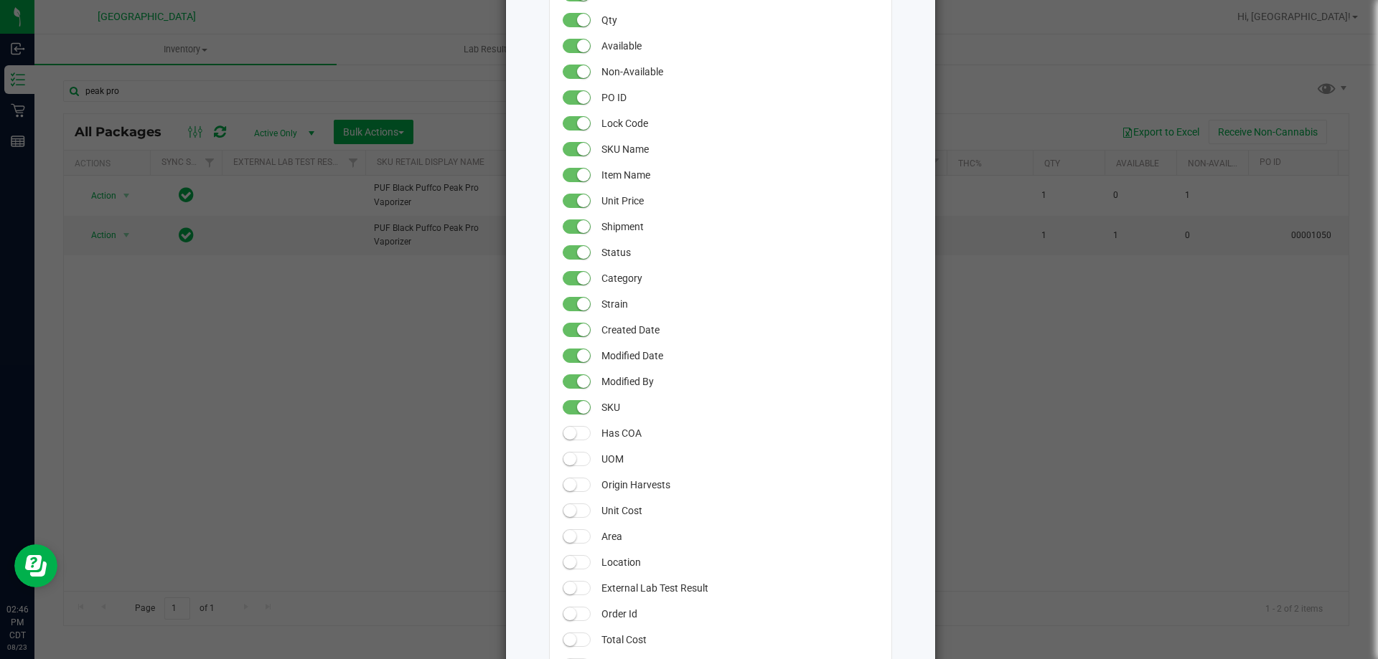
scroll to position [502, 0]
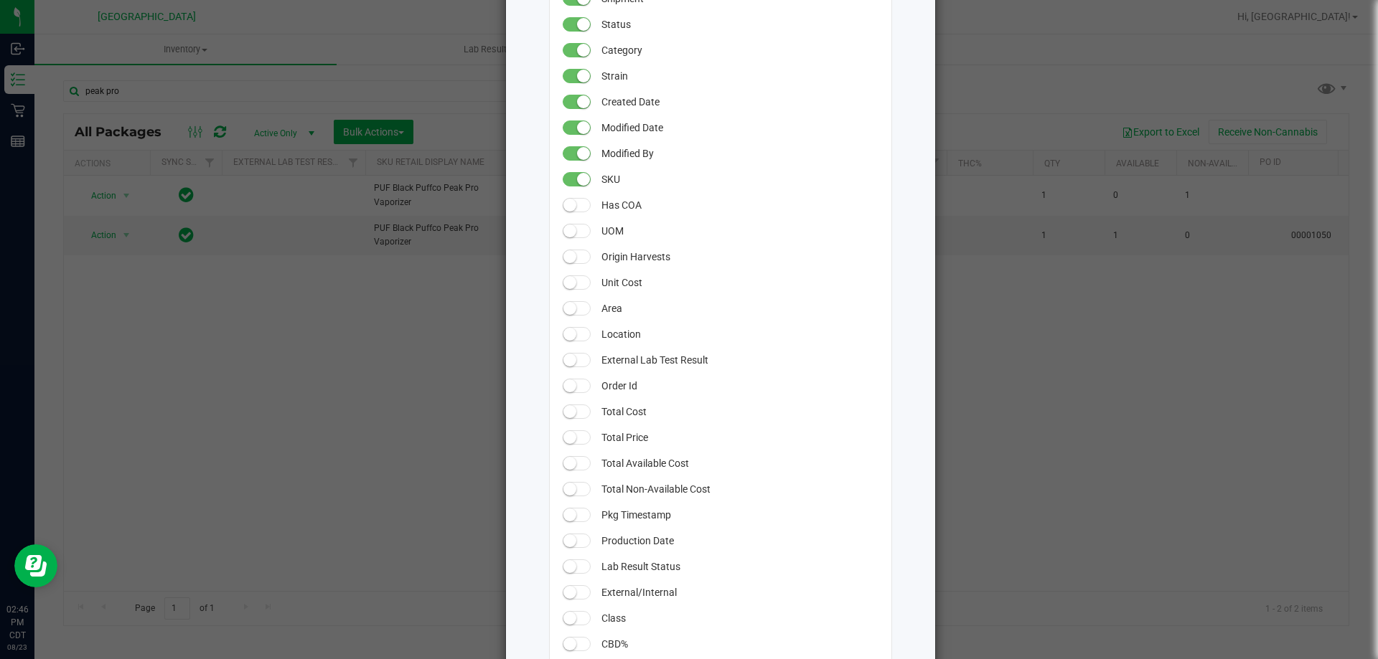
click at [572, 306] on span at bounding box center [576, 308] width 29 height 14
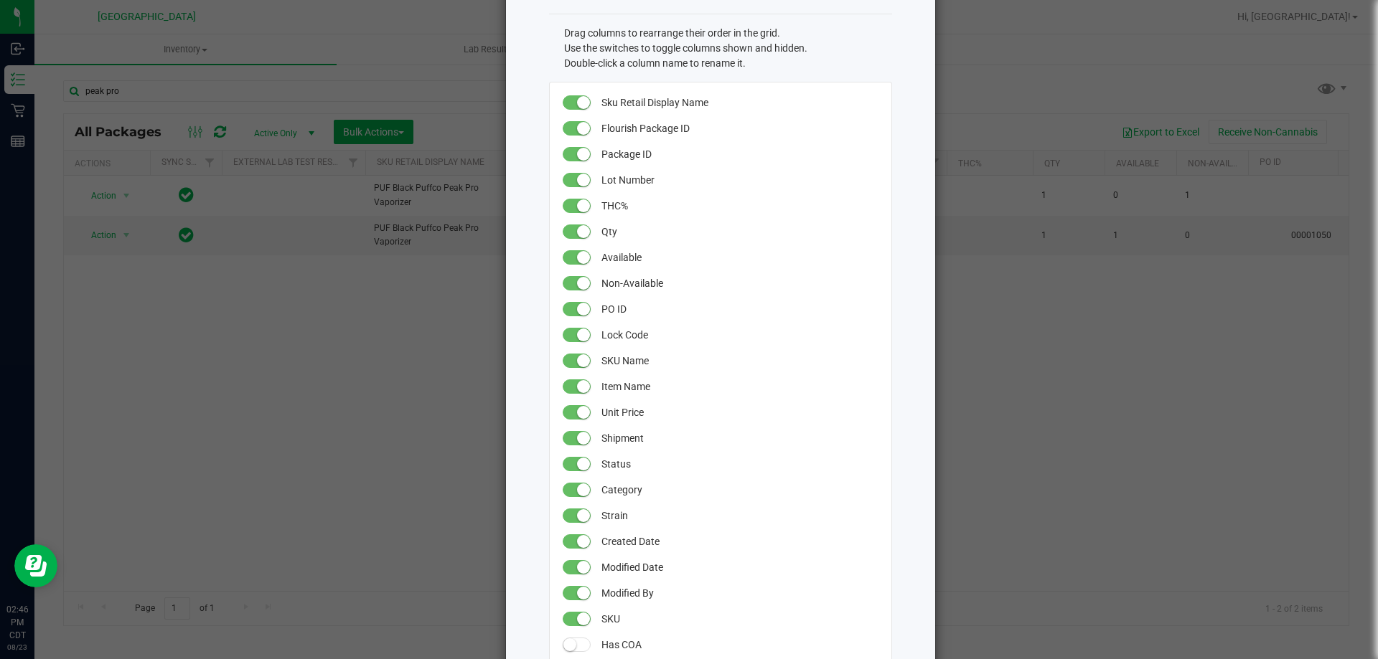
scroll to position [0, 0]
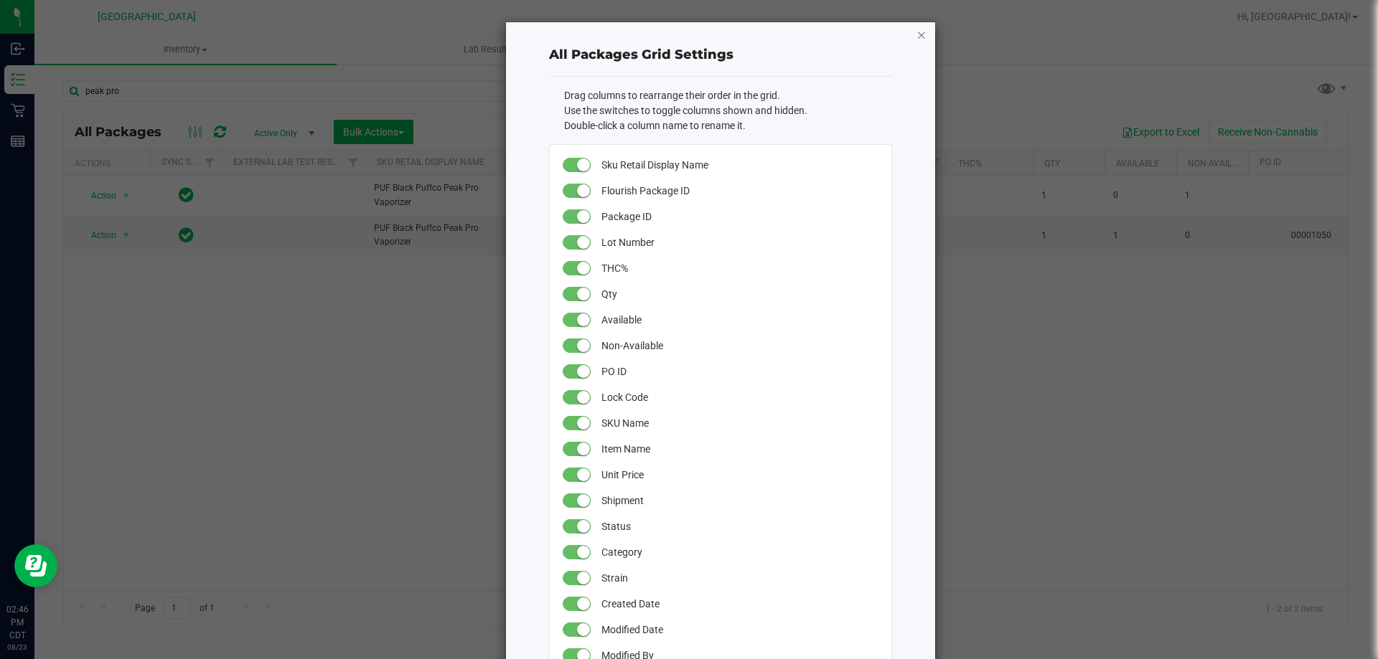
click at [917, 37] on icon "button" at bounding box center [921, 34] width 10 height 17
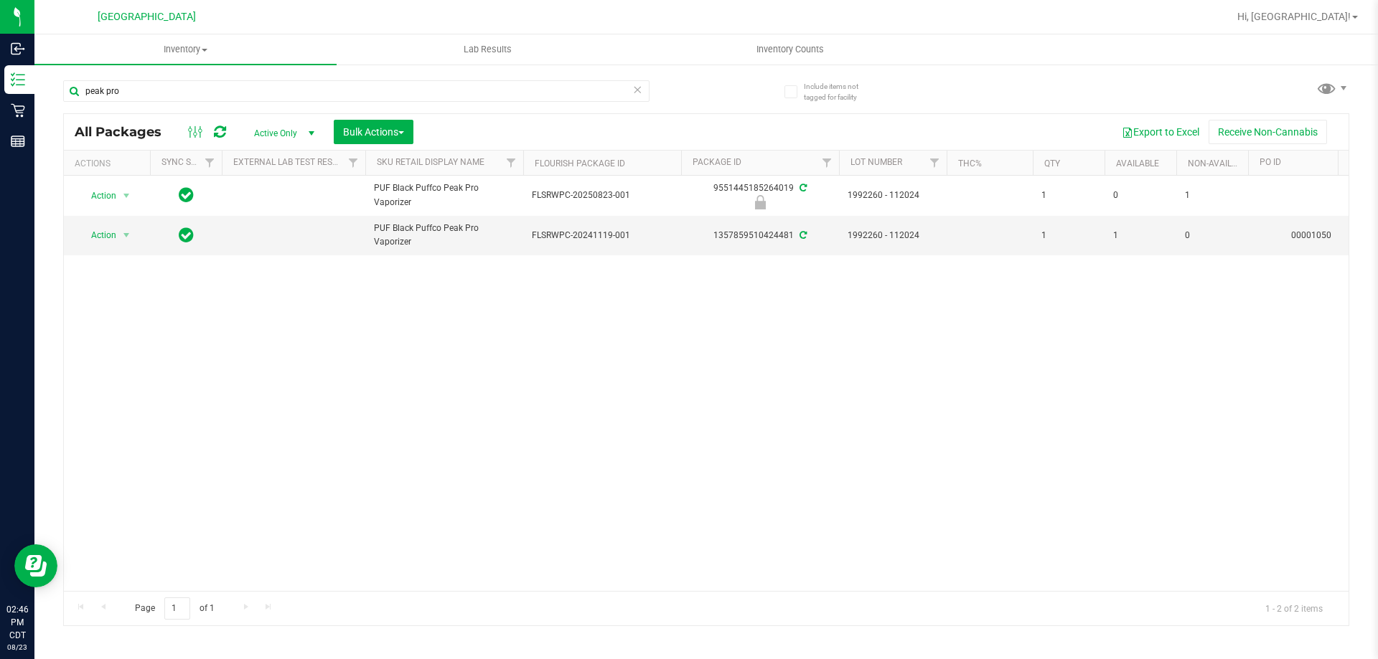
click at [185, 136] on span at bounding box center [196, 131] width 26 height 17
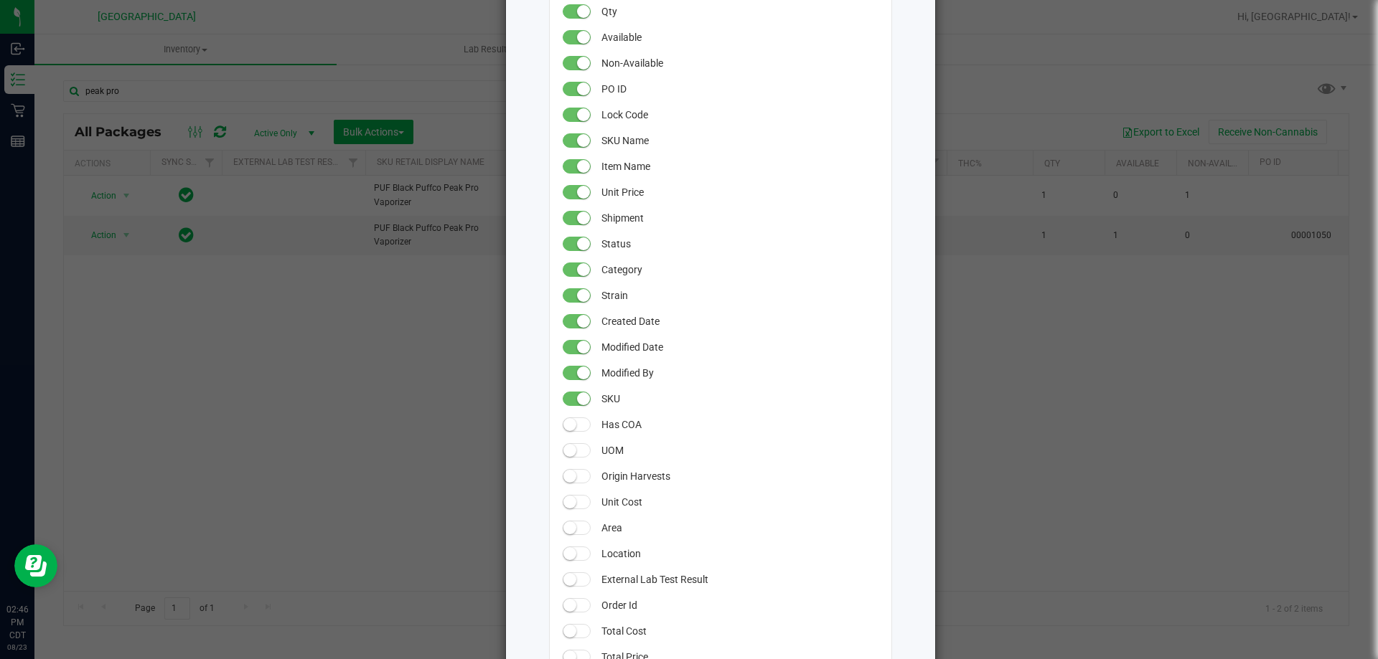
scroll to position [430, 0]
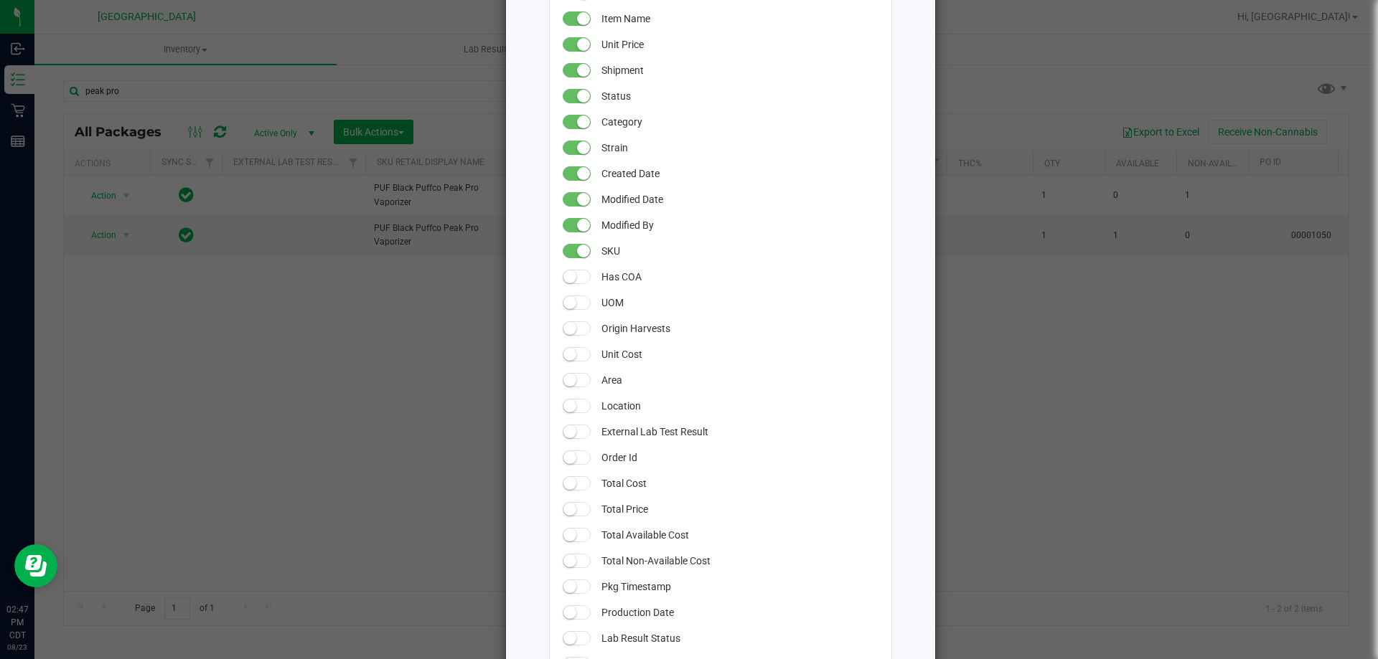
click at [584, 382] on span at bounding box center [576, 380] width 29 height 14
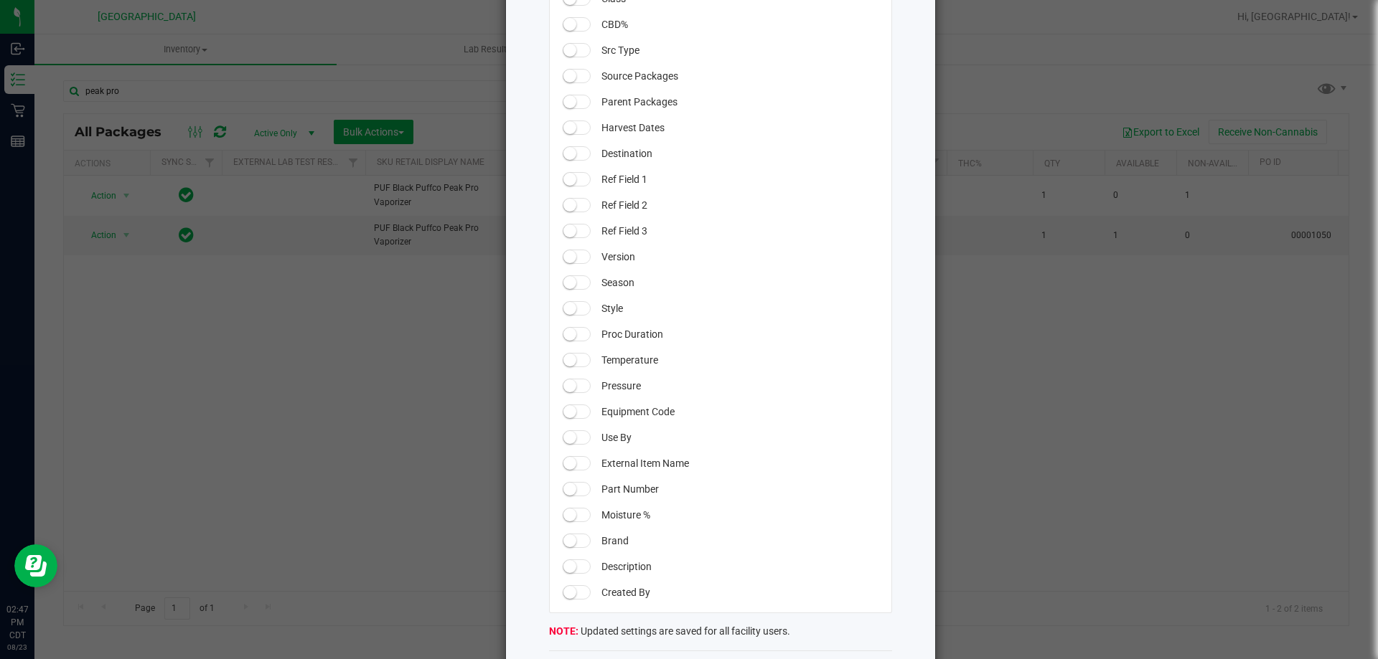
scroll to position [1185, 0]
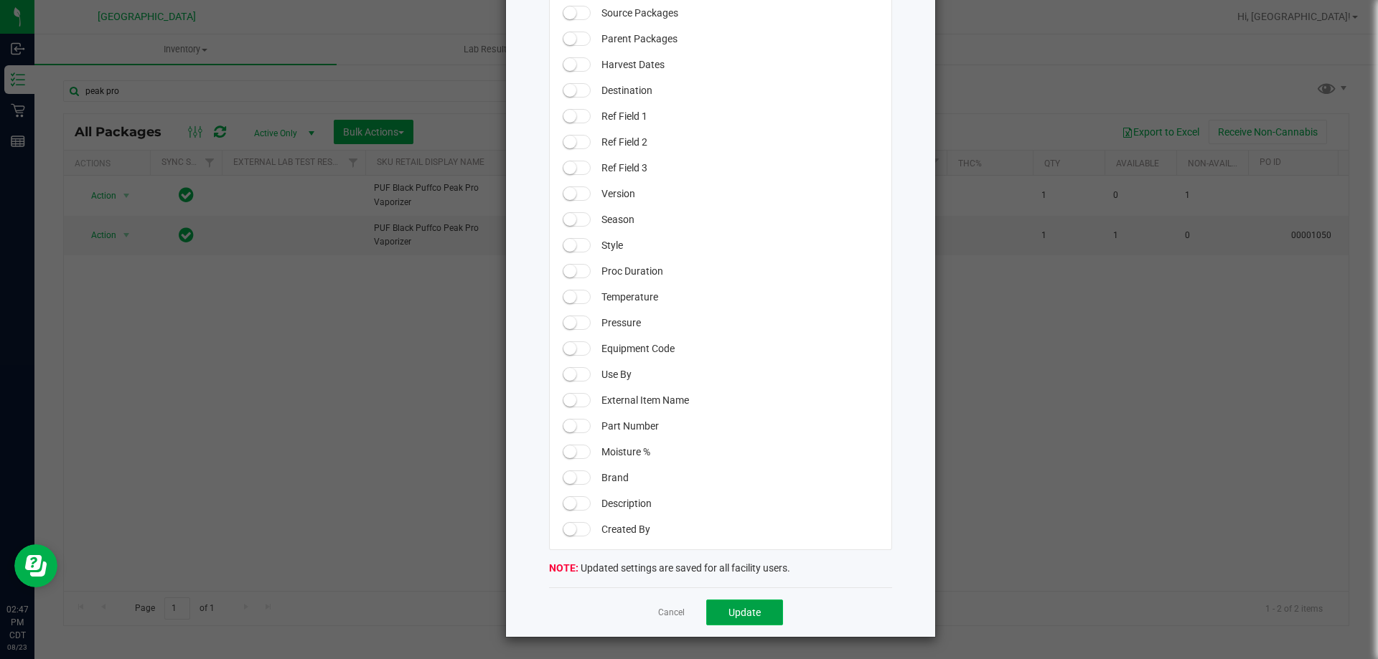
click at [747, 613] on span "Update" at bounding box center [744, 612] width 32 height 11
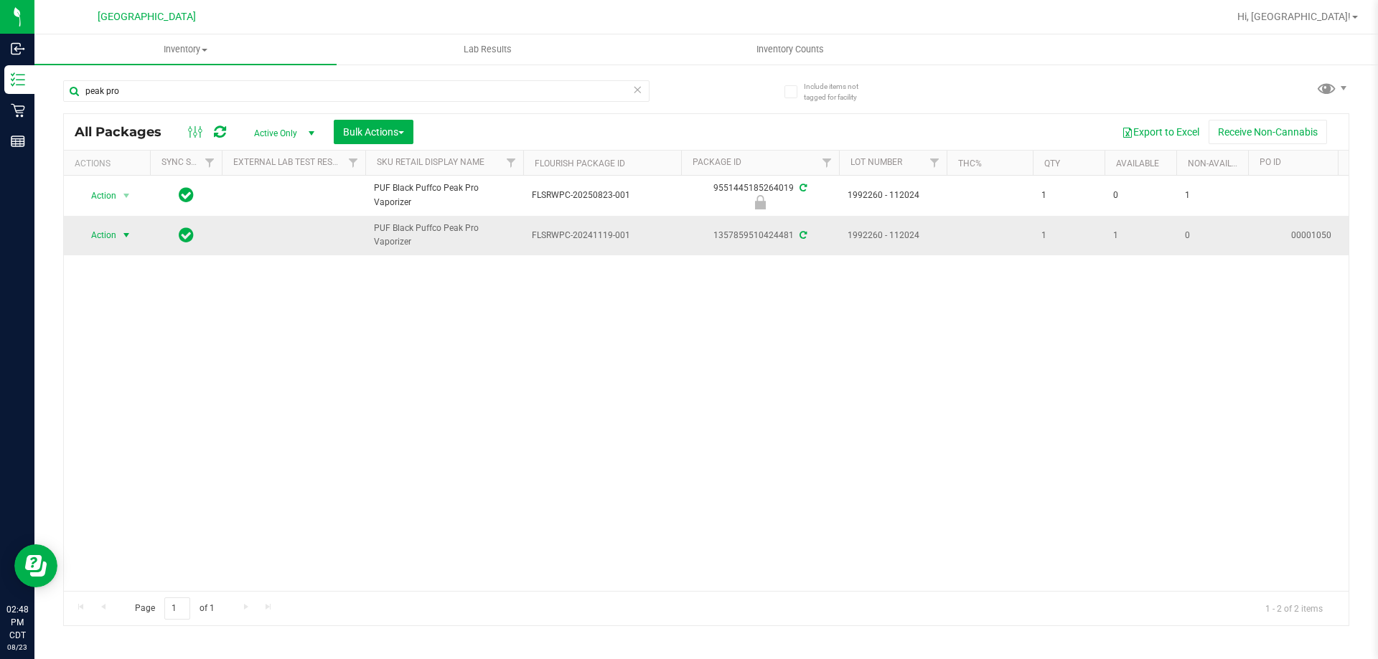
click at [107, 242] on span "Action" at bounding box center [97, 235] width 39 height 20
click at [1345, 17] on span "Hi, [GEOGRAPHIC_DATA]!" at bounding box center [1293, 16] width 113 height 11
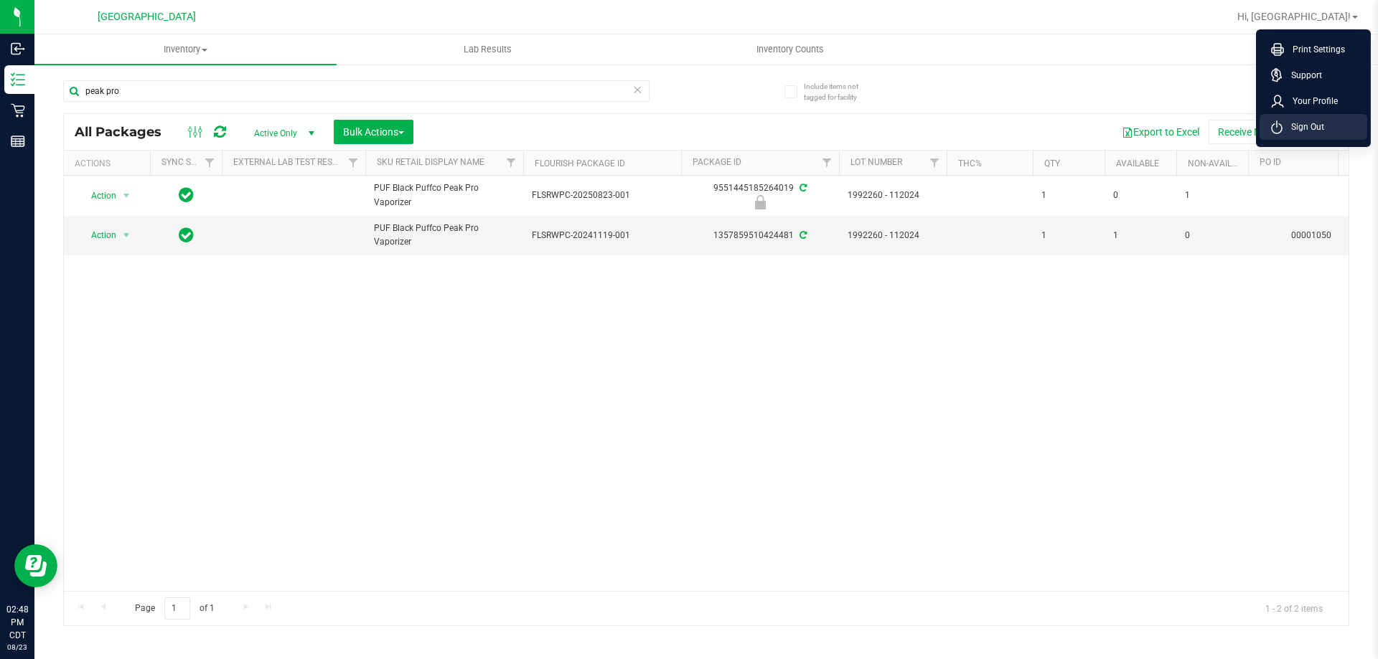
click at [1311, 138] on li "Sign Out" at bounding box center [1313, 127] width 108 height 26
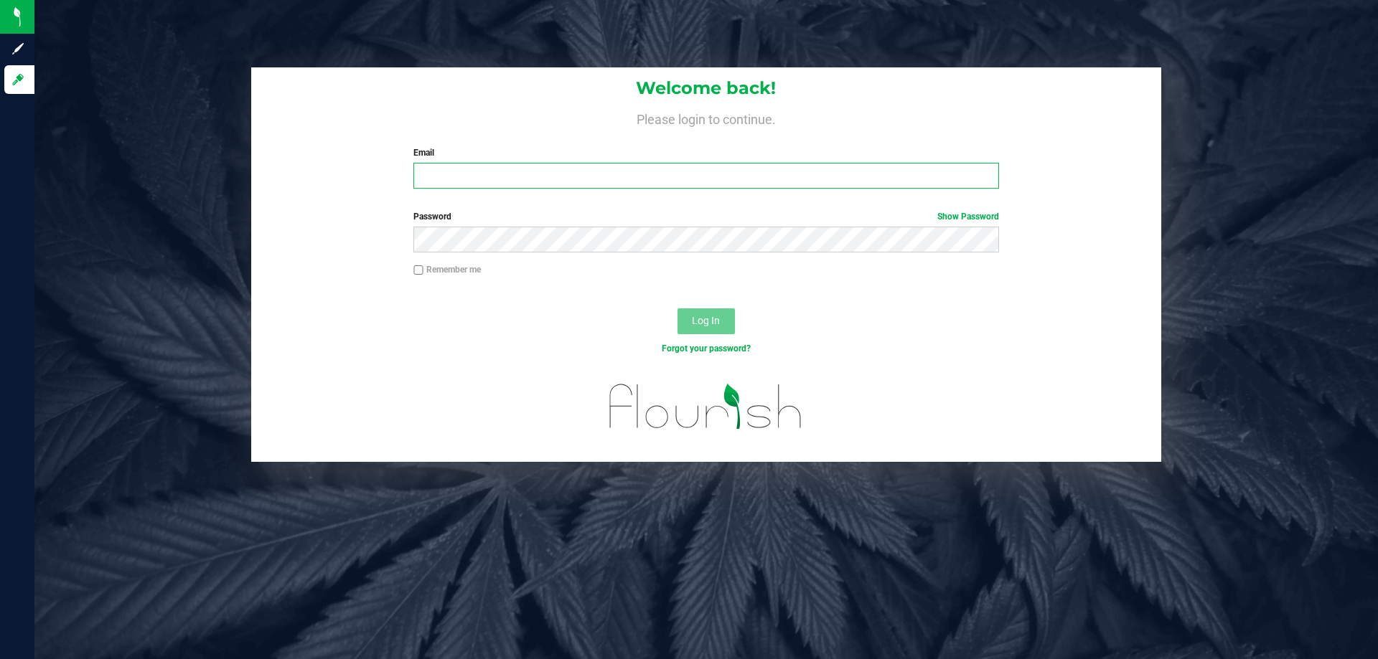
click at [478, 177] on input "Email" at bounding box center [705, 176] width 585 height 26
type input "[EMAIL_ADDRESS][DOMAIN_NAME]"
click at [677, 309] on button "Log In" at bounding box center [705, 322] width 57 height 26
